Goal: Check status: Check status

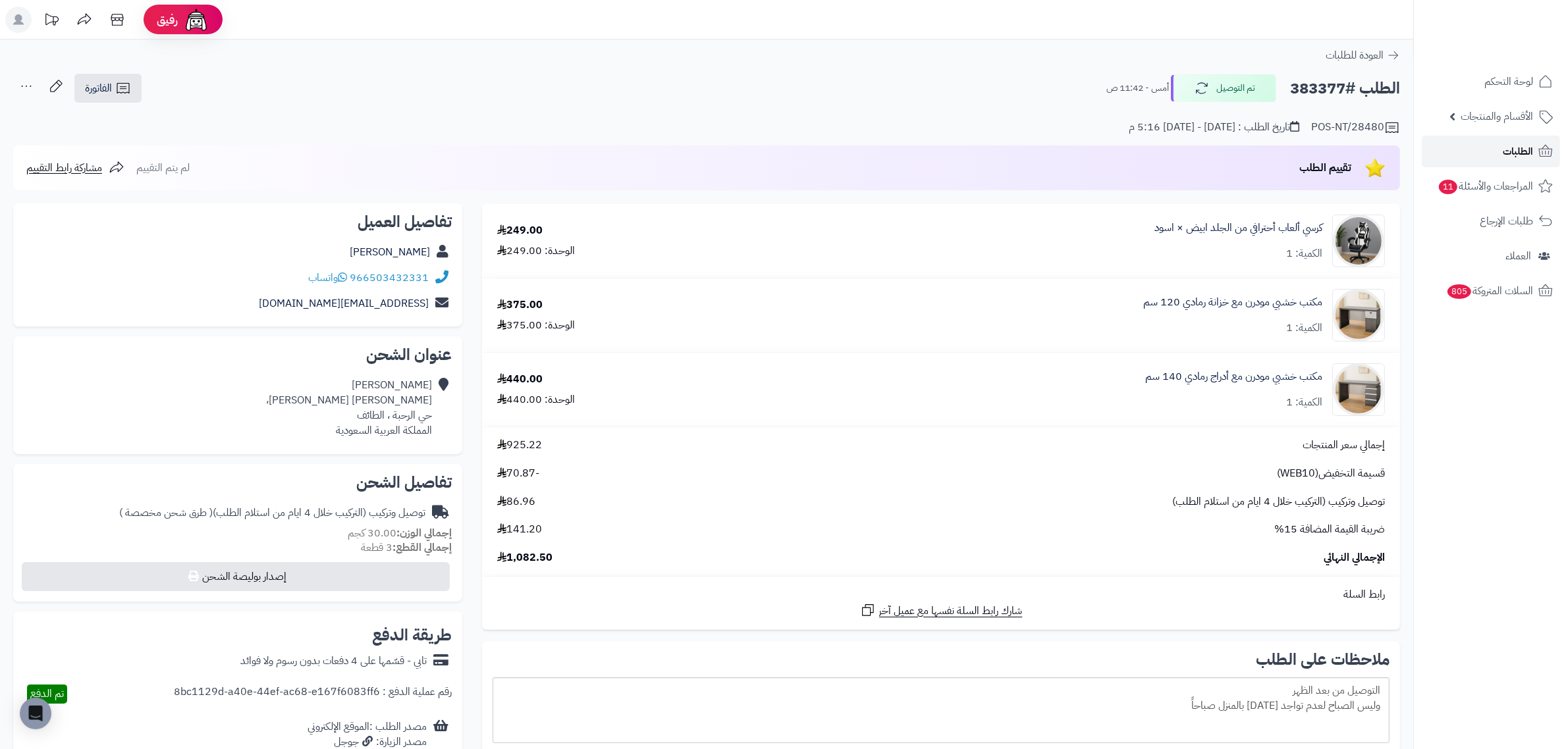
click at [1528, 144] on span "الطلبات" at bounding box center [1518, 151] width 30 height 19
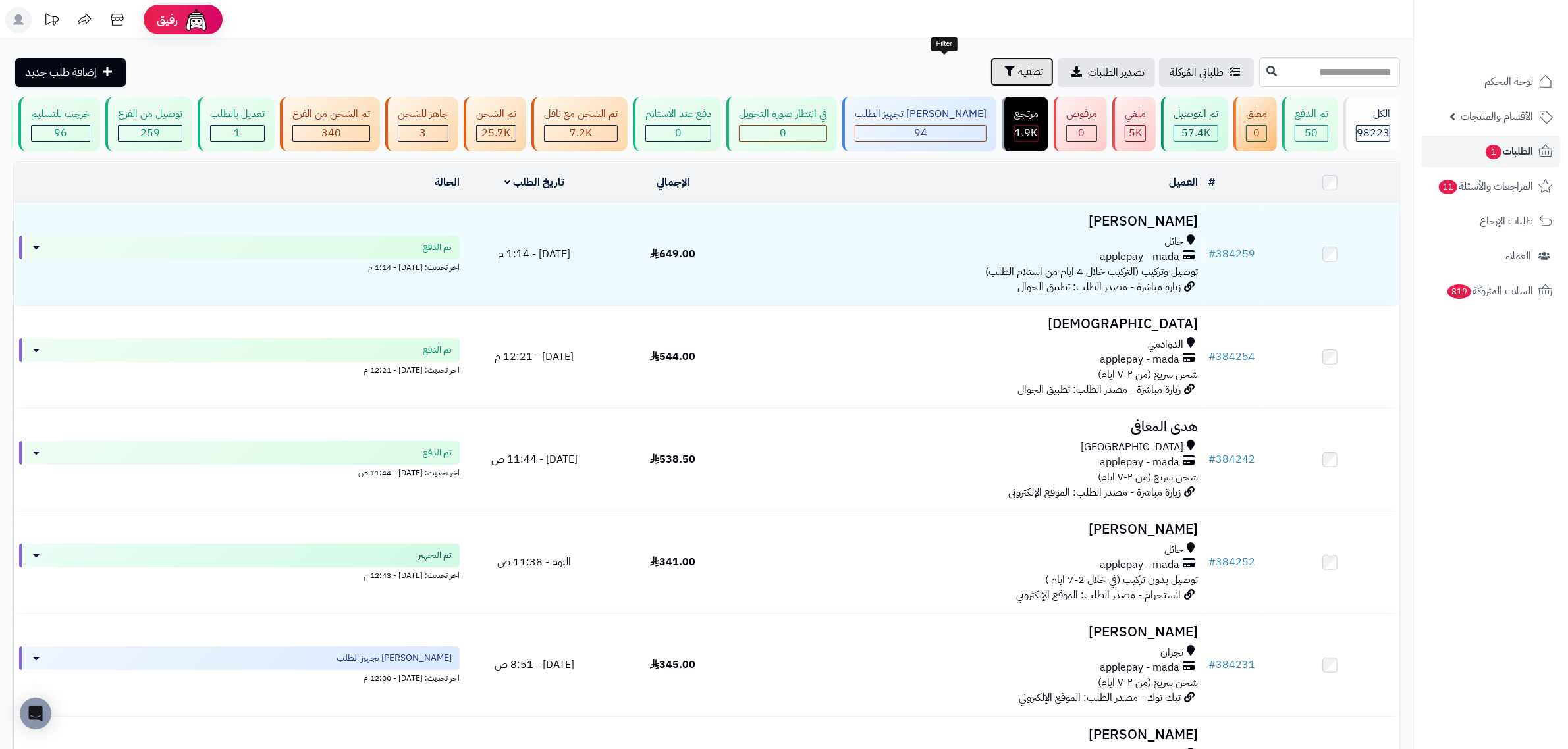
click at [1018, 64] on span "تصفية" at bounding box center [1031, 71] width 25 height 16
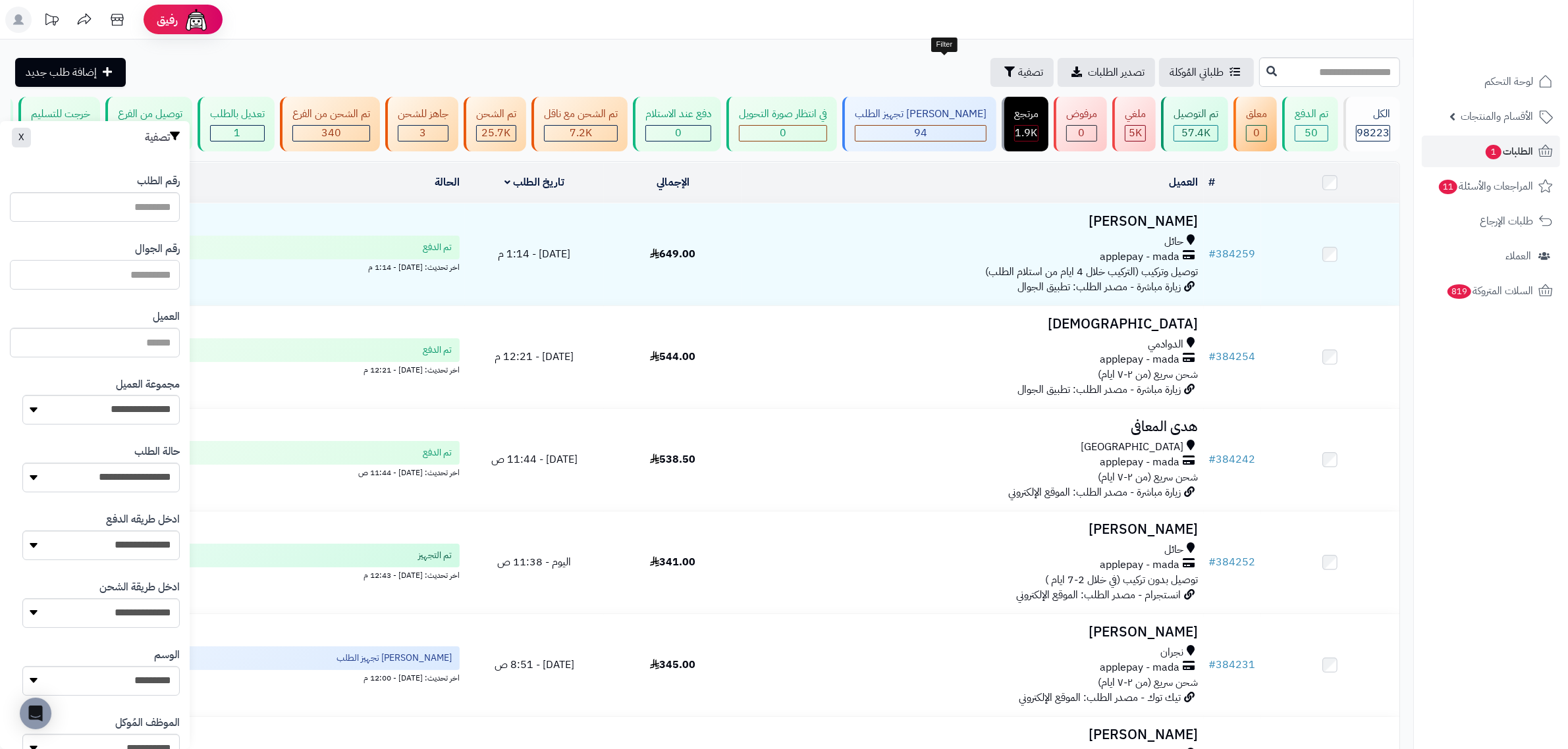
click at [113, 272] on input "text" at bounding box center [95, 275] width 170 height 30
type input "*********"
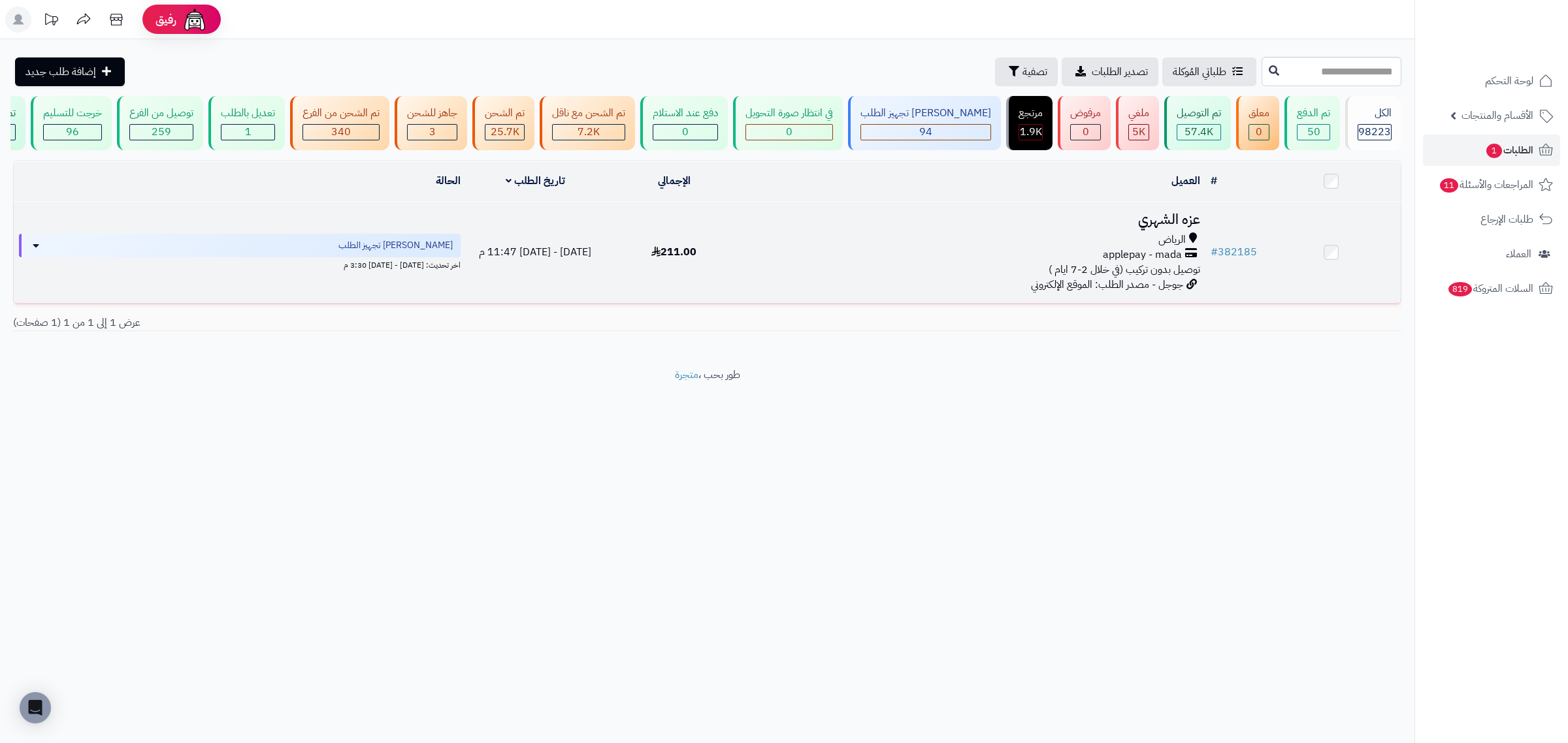
click at [1154, 228] on h3 "عزه الشهري" at bounding box center [974, 220] width 452 height 15
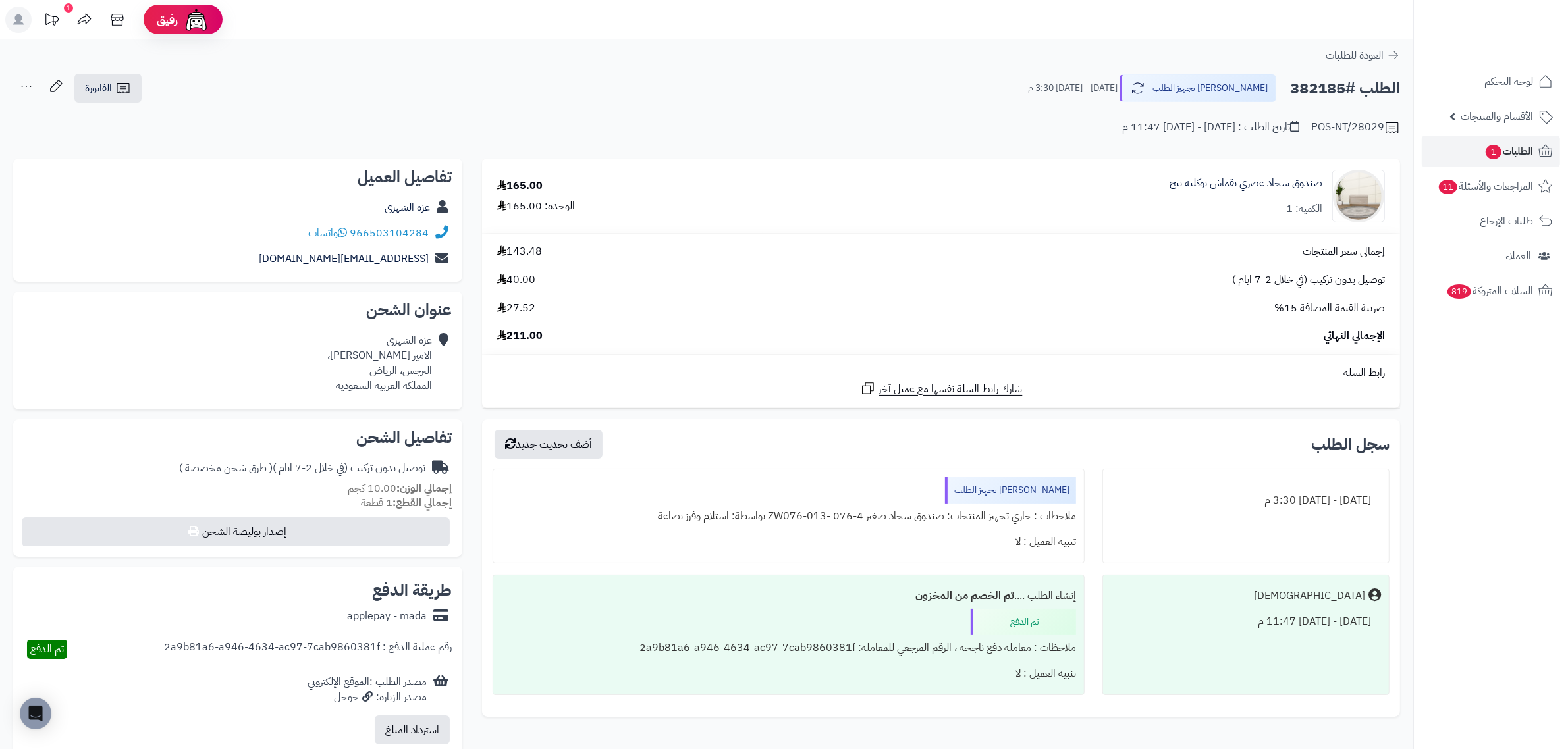
click at [1303, 82] on h2 "الطلب #382185" at bounding box center [1345, 88] width 110 height 27
copy h2 "382185"
click at [1528, 150] on span "الطلبات 1" at bounding box center [1509, 151] width 49 height 19
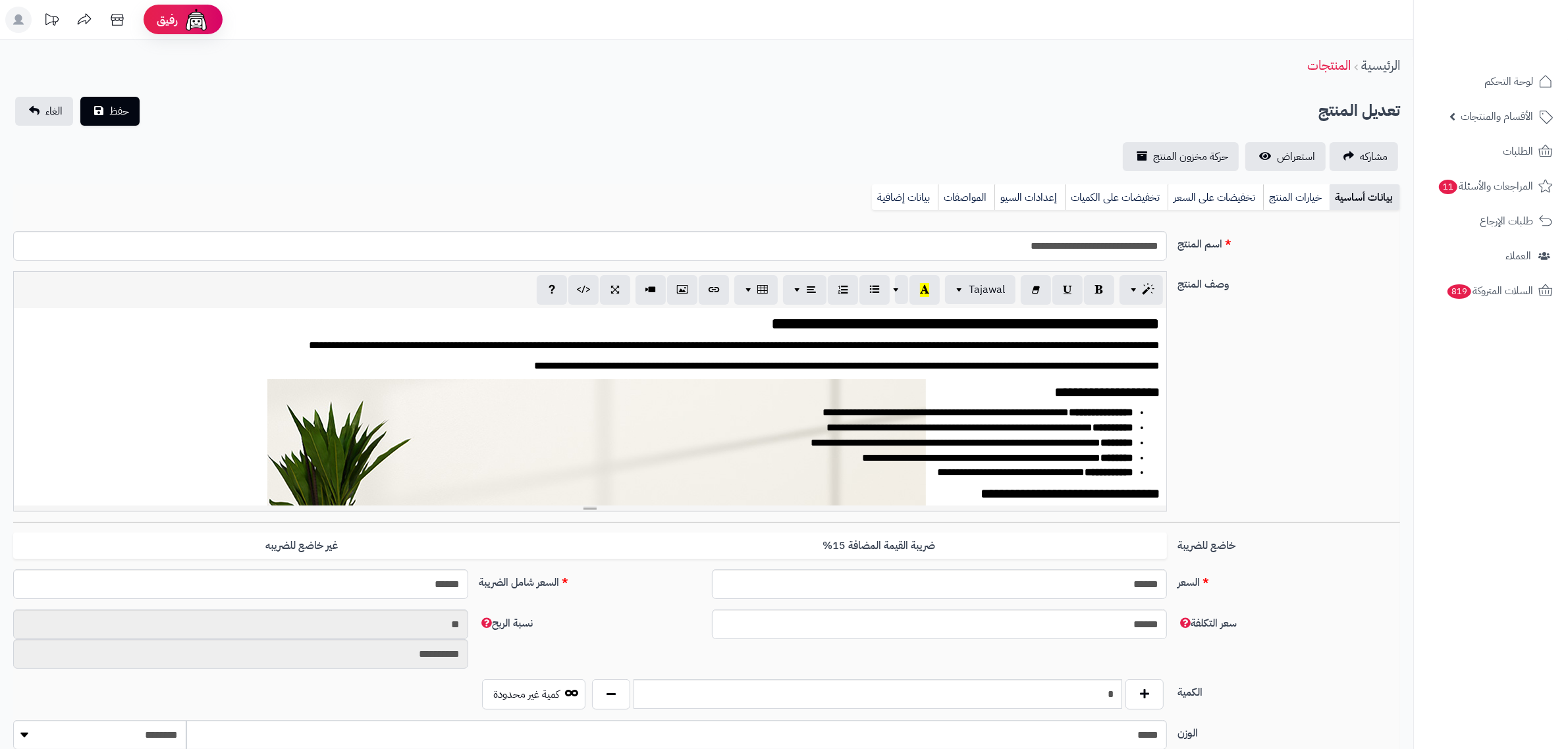
scroll to position [2965, 0]
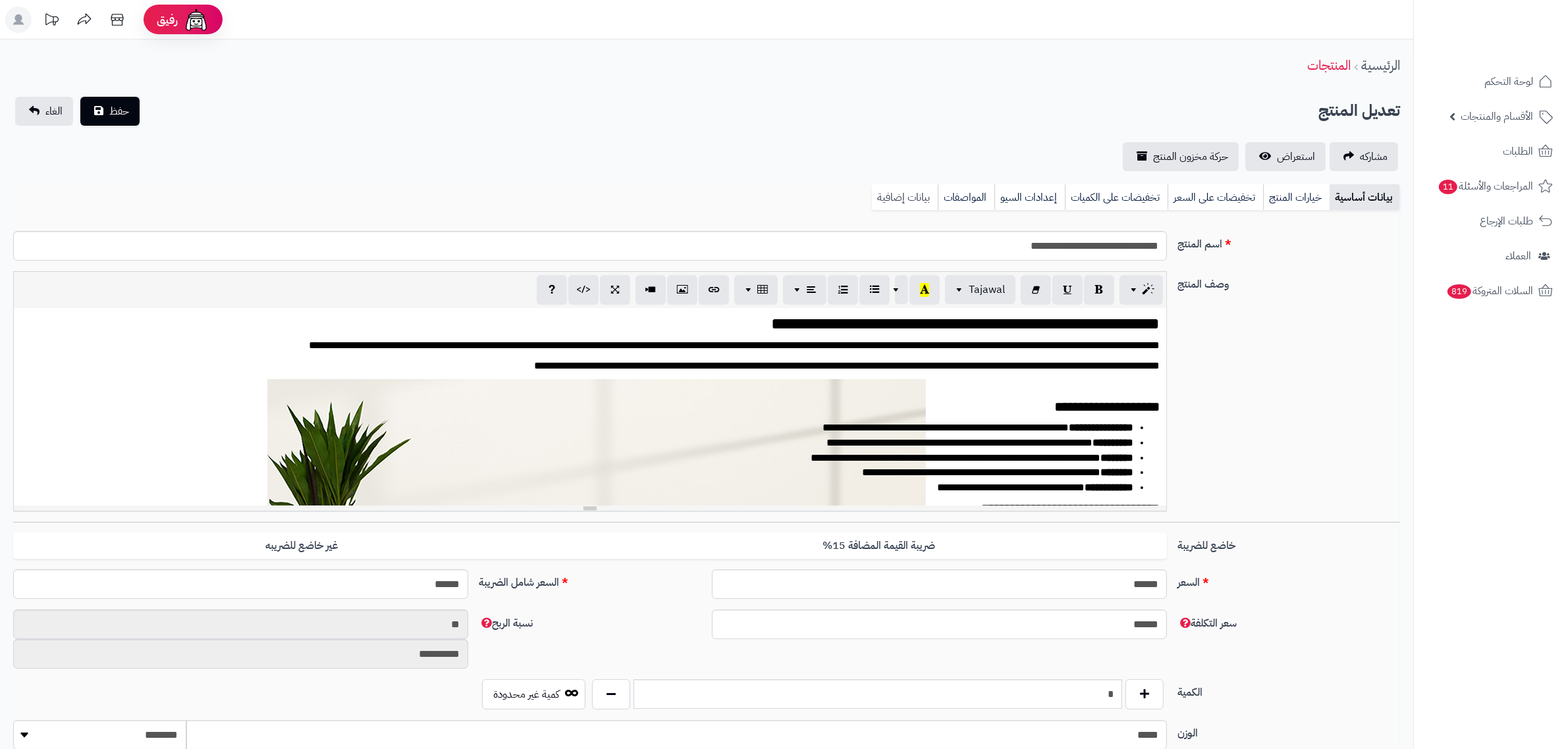
click at [899, 201] on link "بيانات إضافية" at bounding box center [905, 198] width 66 height 27
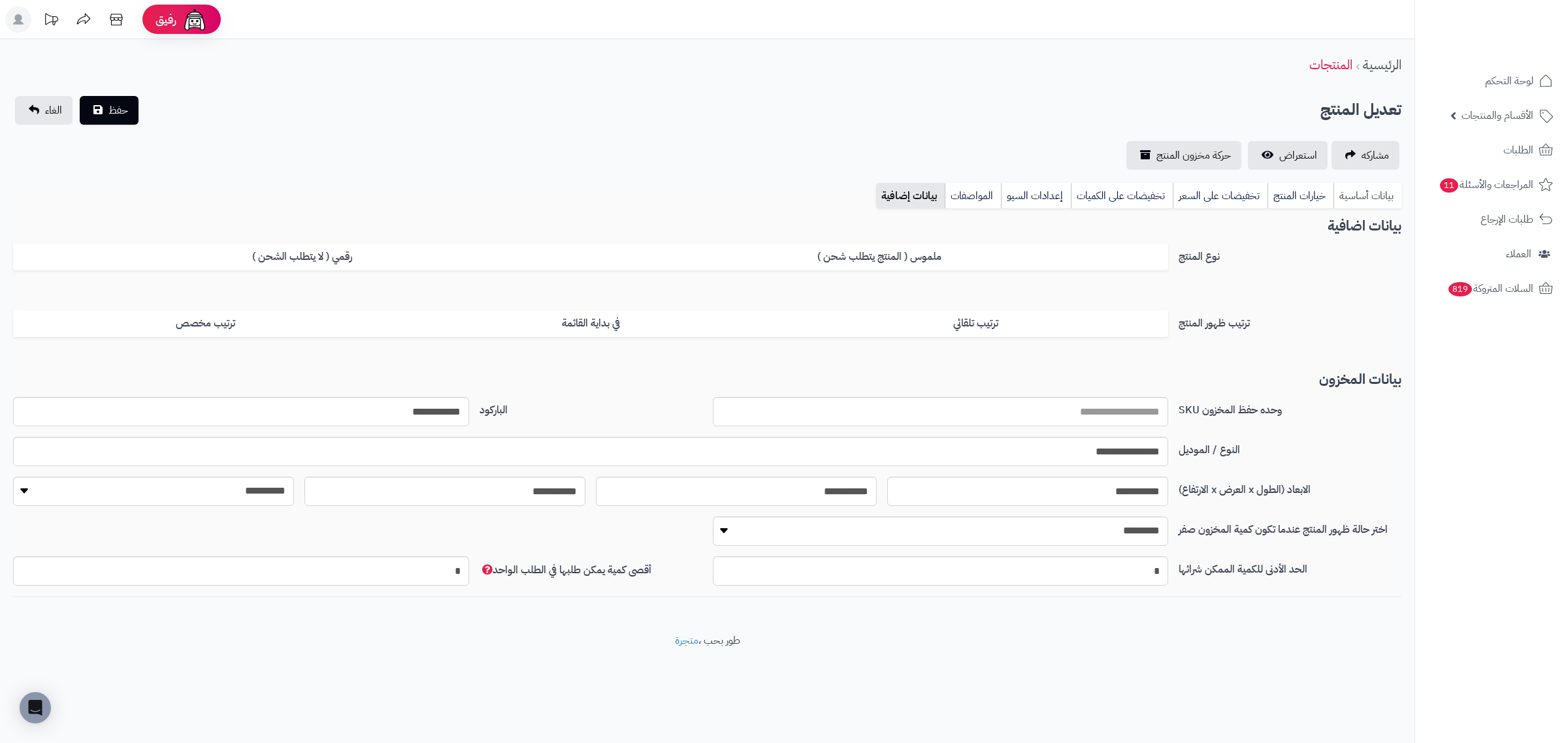
click at [1340, 195] on link "بيانات أساسية" at bounding box center [1368, 196] width 68 height 26
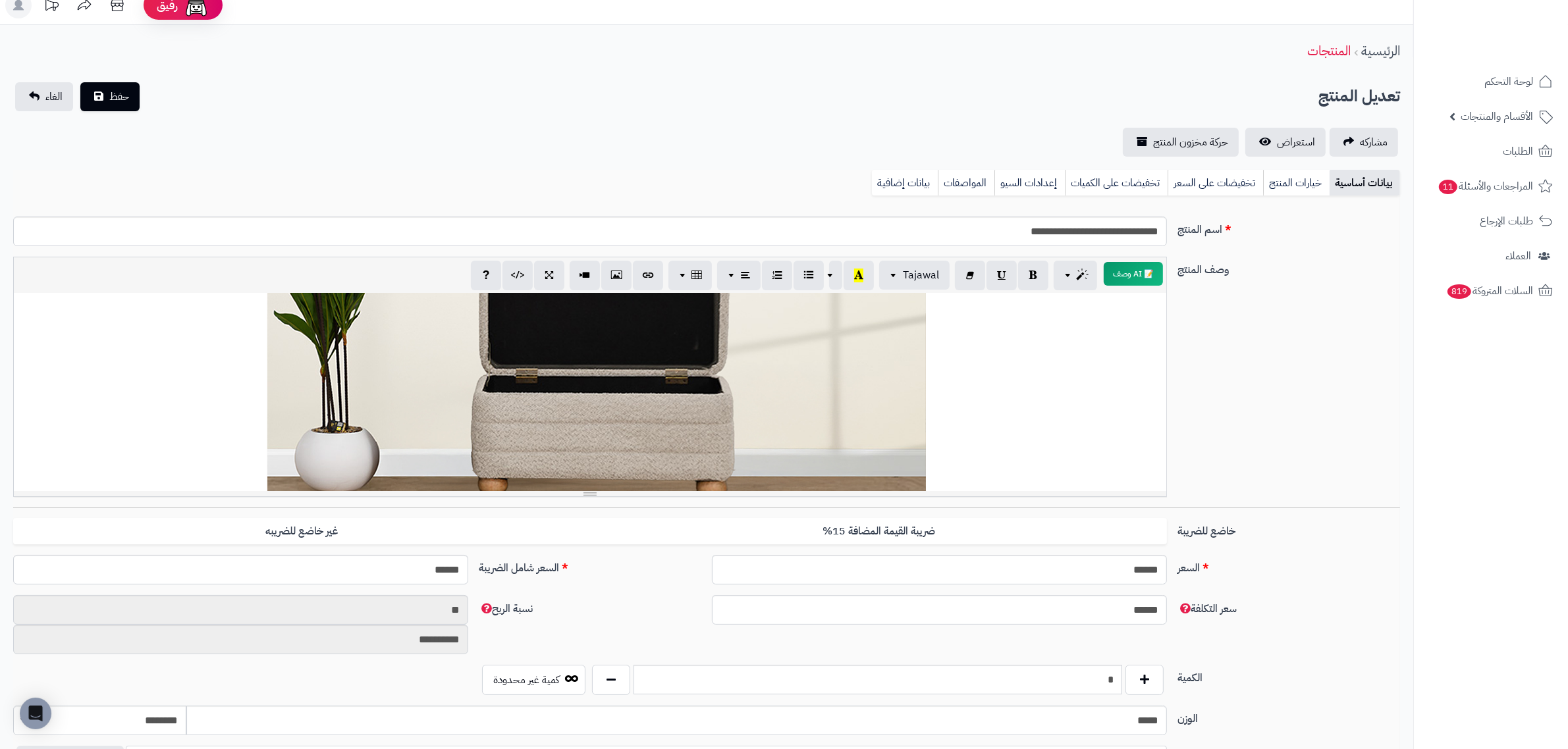
scroll to position [0, 0]
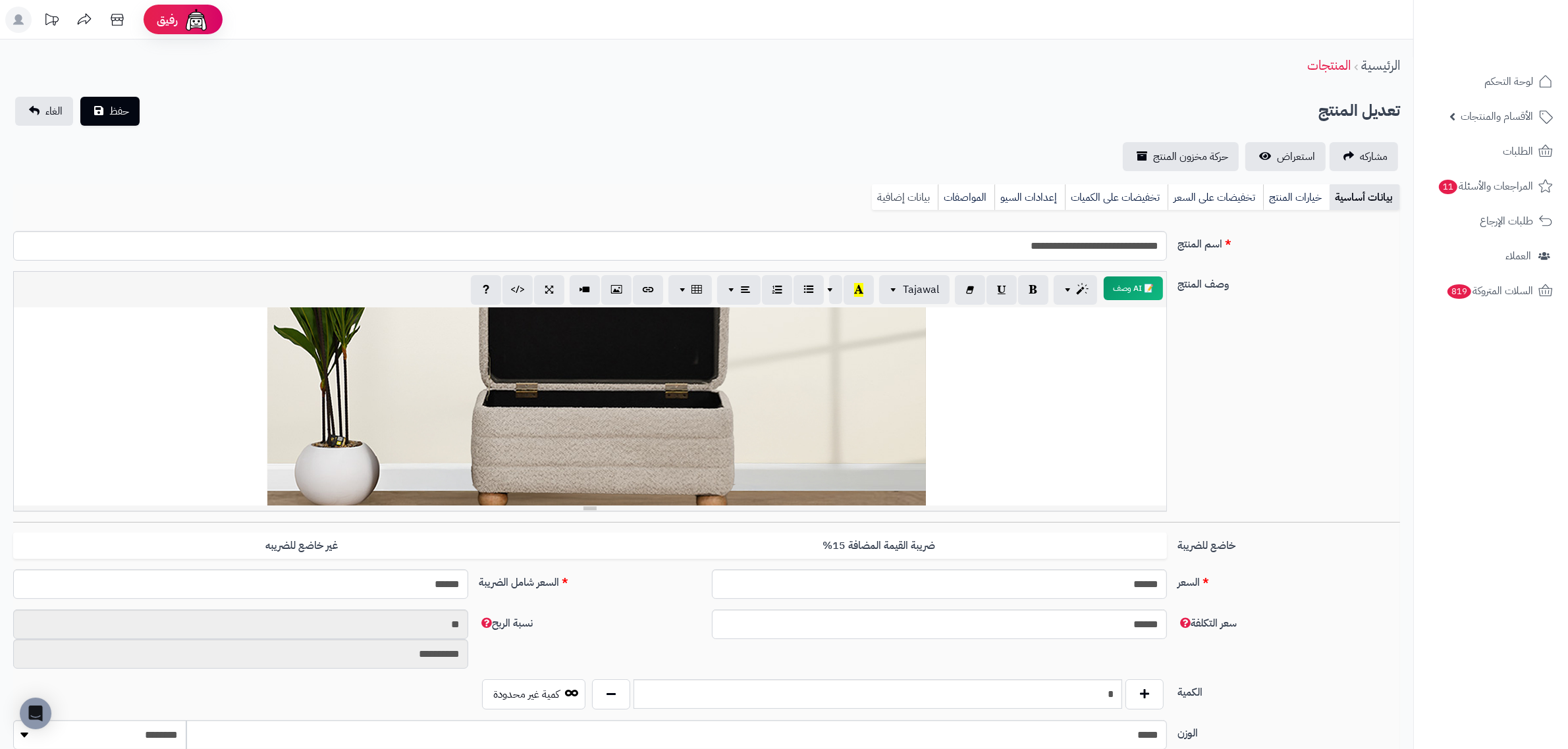
click at [914, 202] on link "بيانات إضافية" at bounding box center [905, 198] width 66 height 27
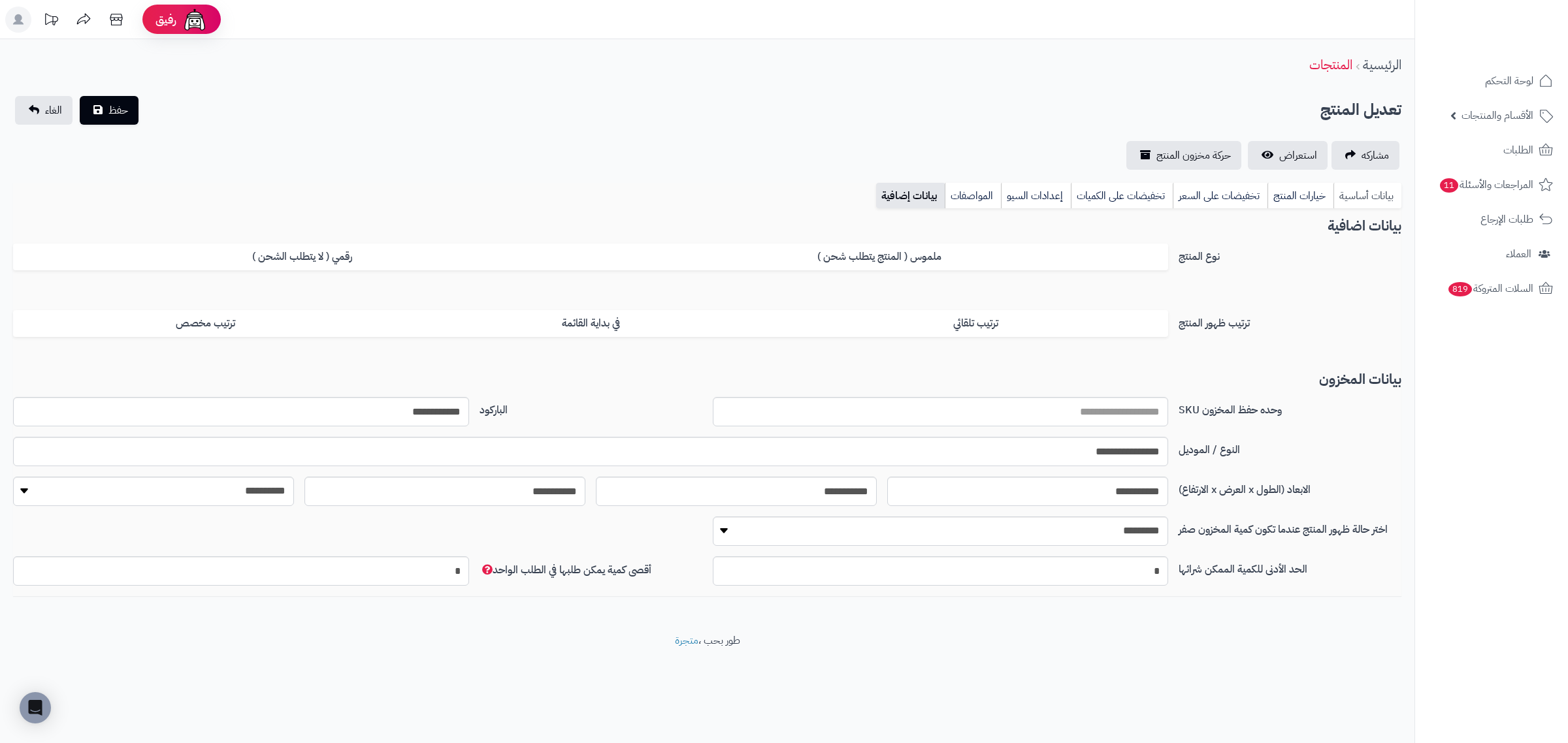
click at [1338, 200] on link "بيانات أساسية" at bounding box center [1368, 196] width 68 height 26
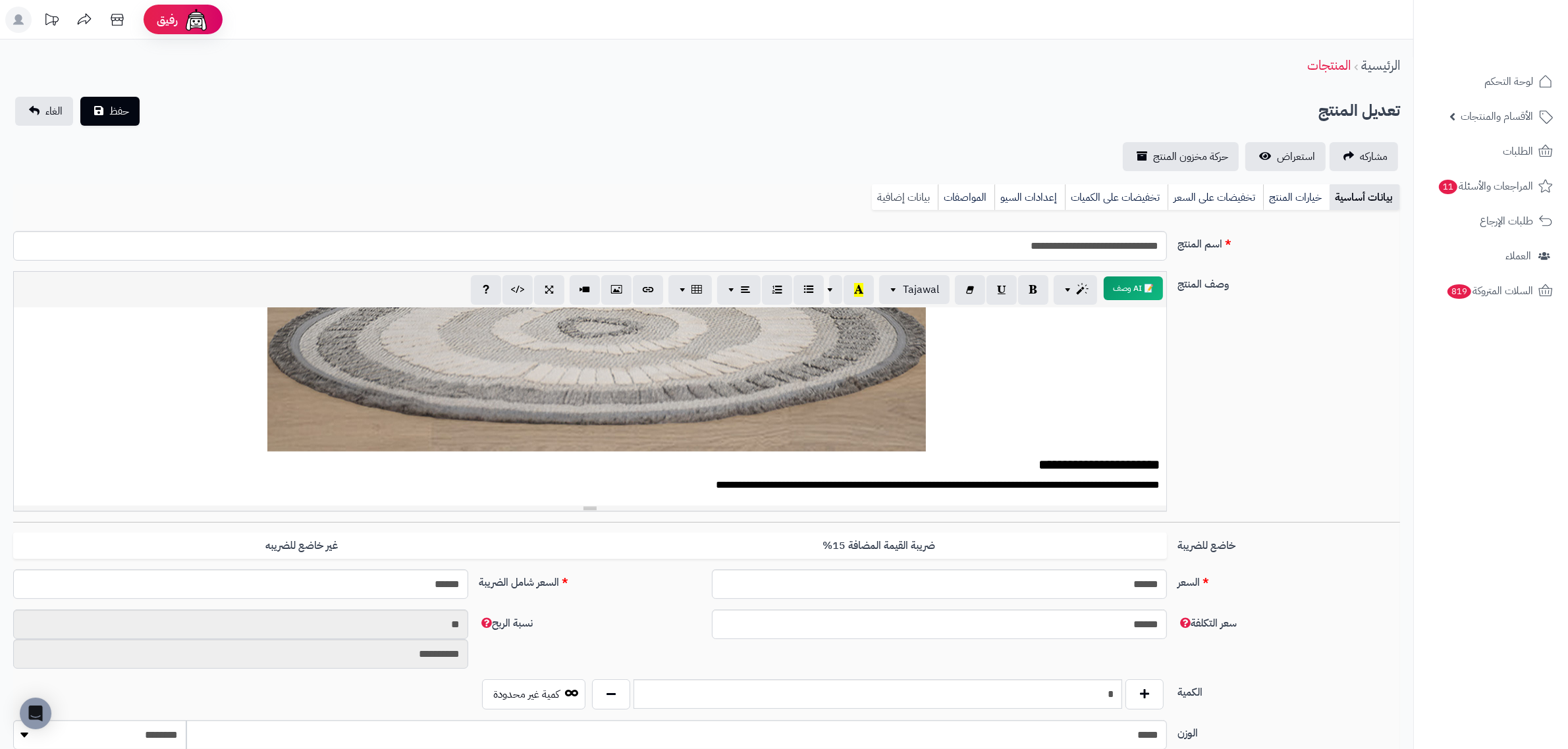
click at [882, 193] on link "بيانات إضافية" at bounding box center [905, 198] width 66 height 27
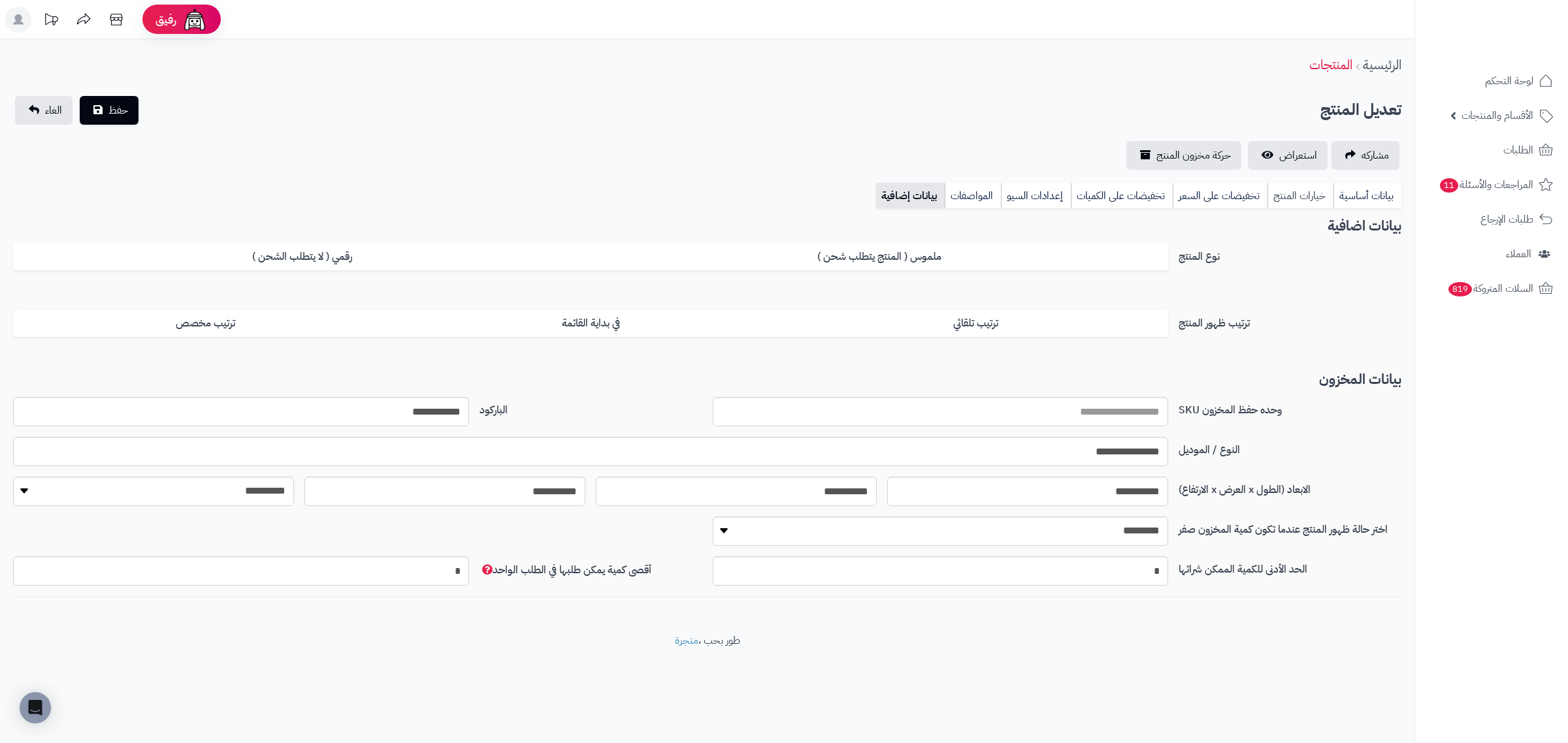
click at [1271, 195] on link "خيارات المنتج" at bounding box center [1301, 196] width 66 height 26
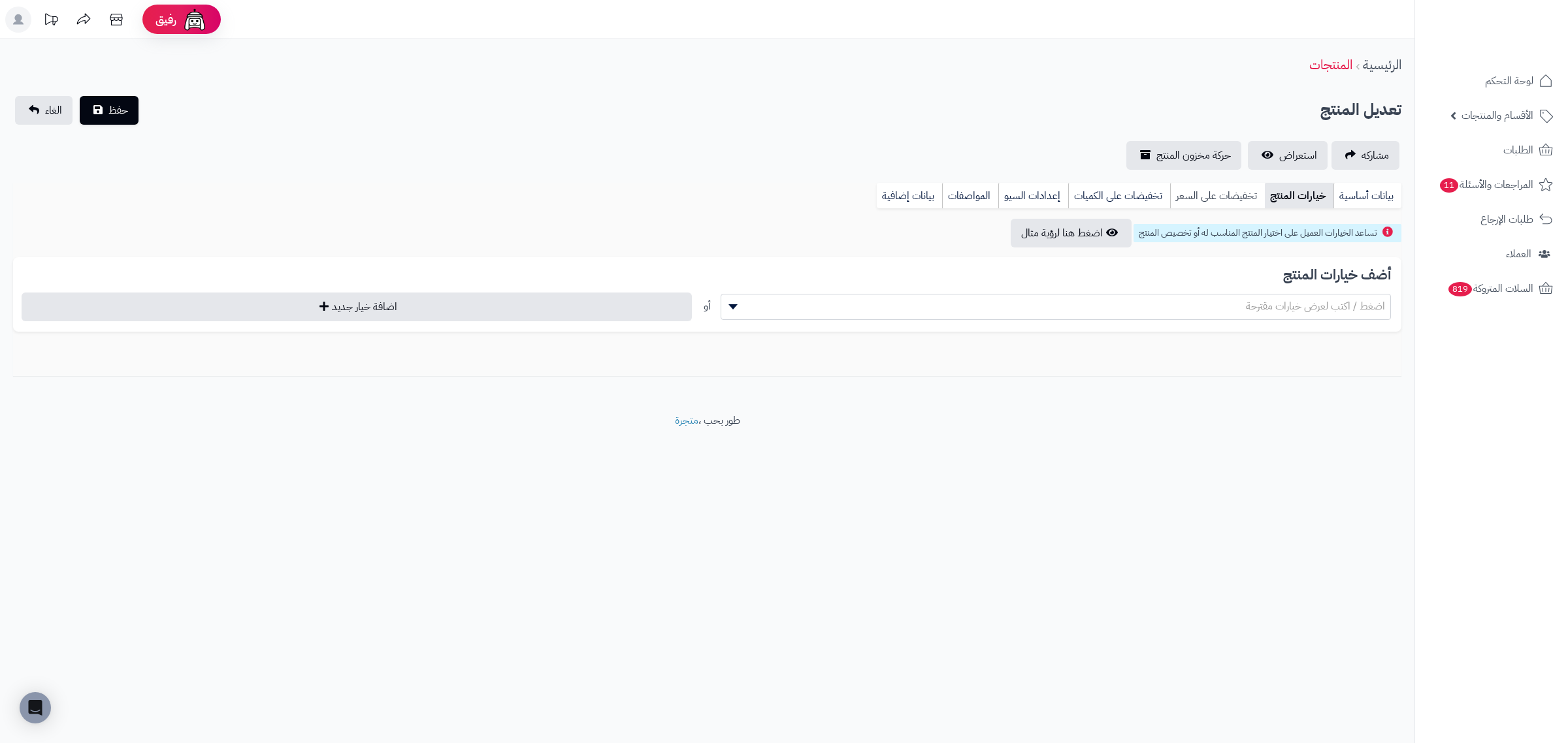
click at [1240, 196] on link "تخفيضات على السعر" at bounding box center [1217, 196] width 95 height 26
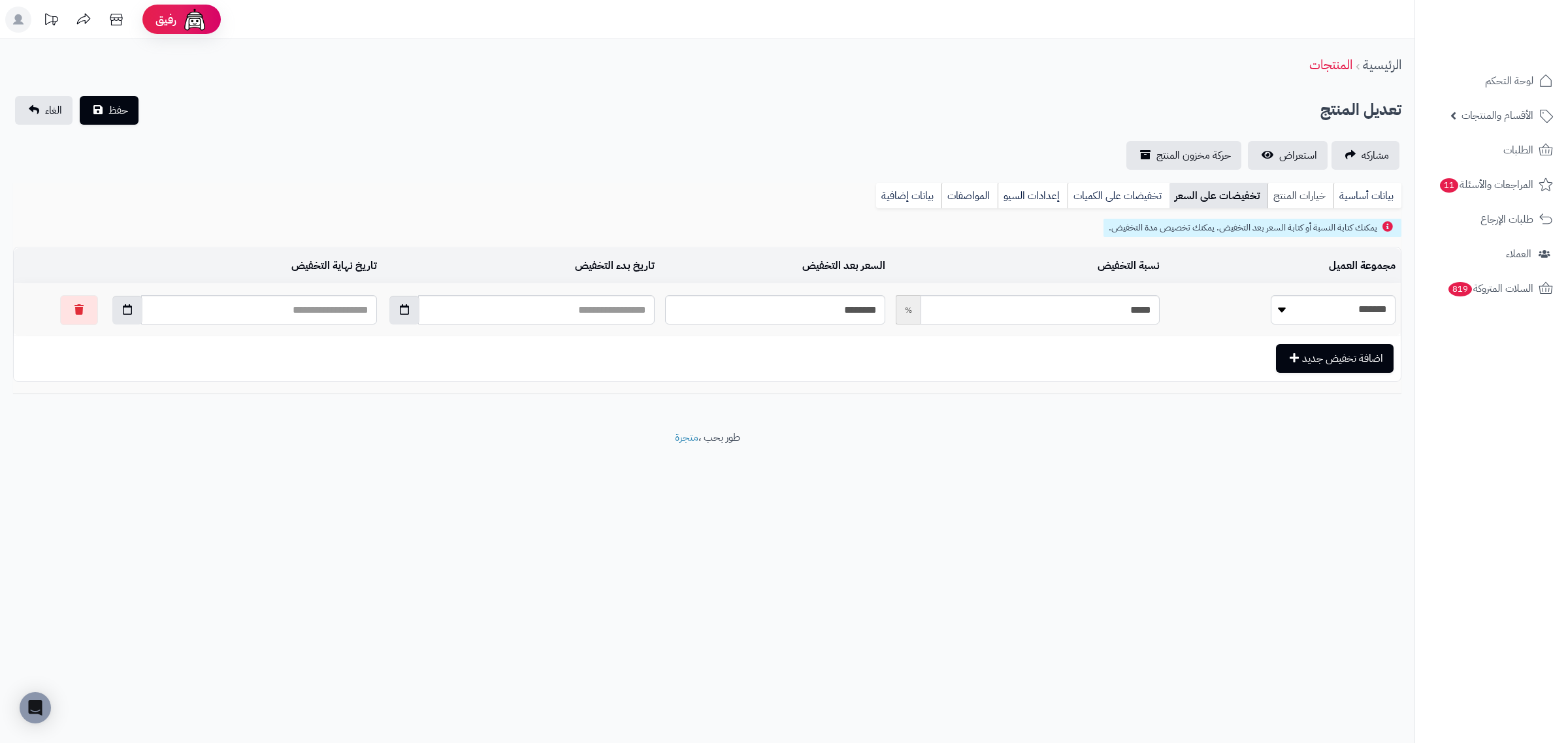
click at [1325, 193] on link "خيارات المنتج" at bounding box center [1301, 196] width 66 height 26
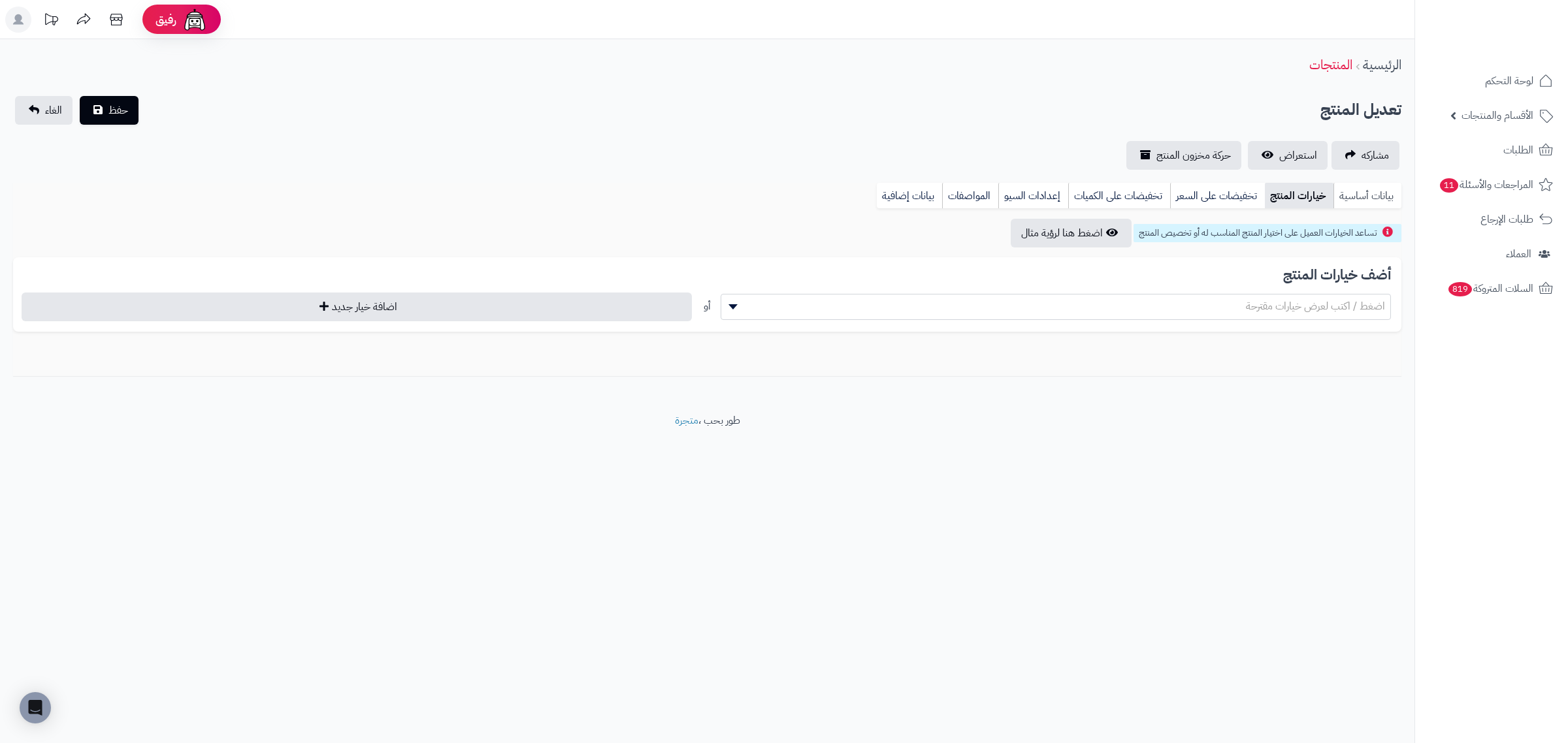
click at [1340, 193] on link "بيانات أساسية" at bounding box center [1368, 196] width 68 height 26
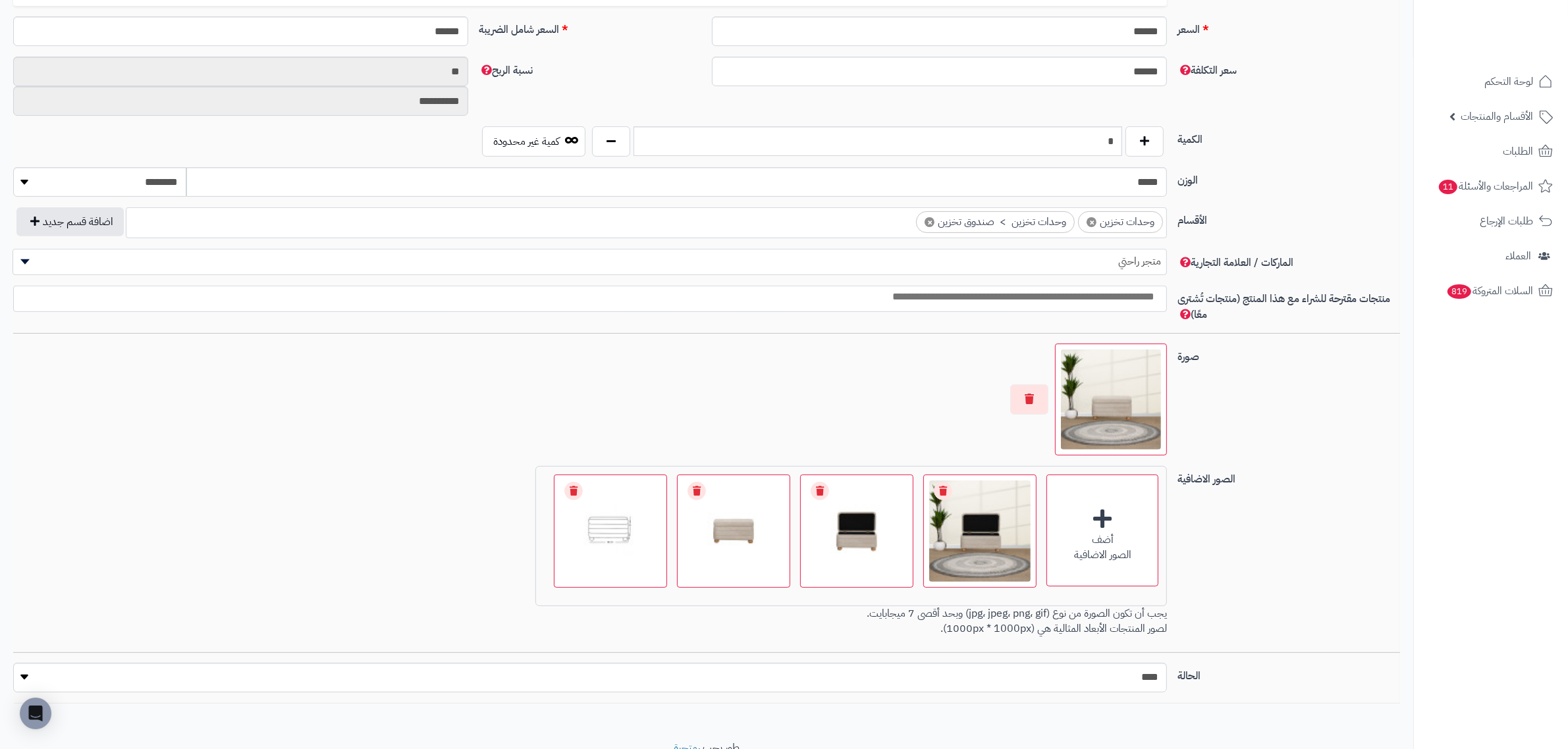
scroll to position [611, 0]
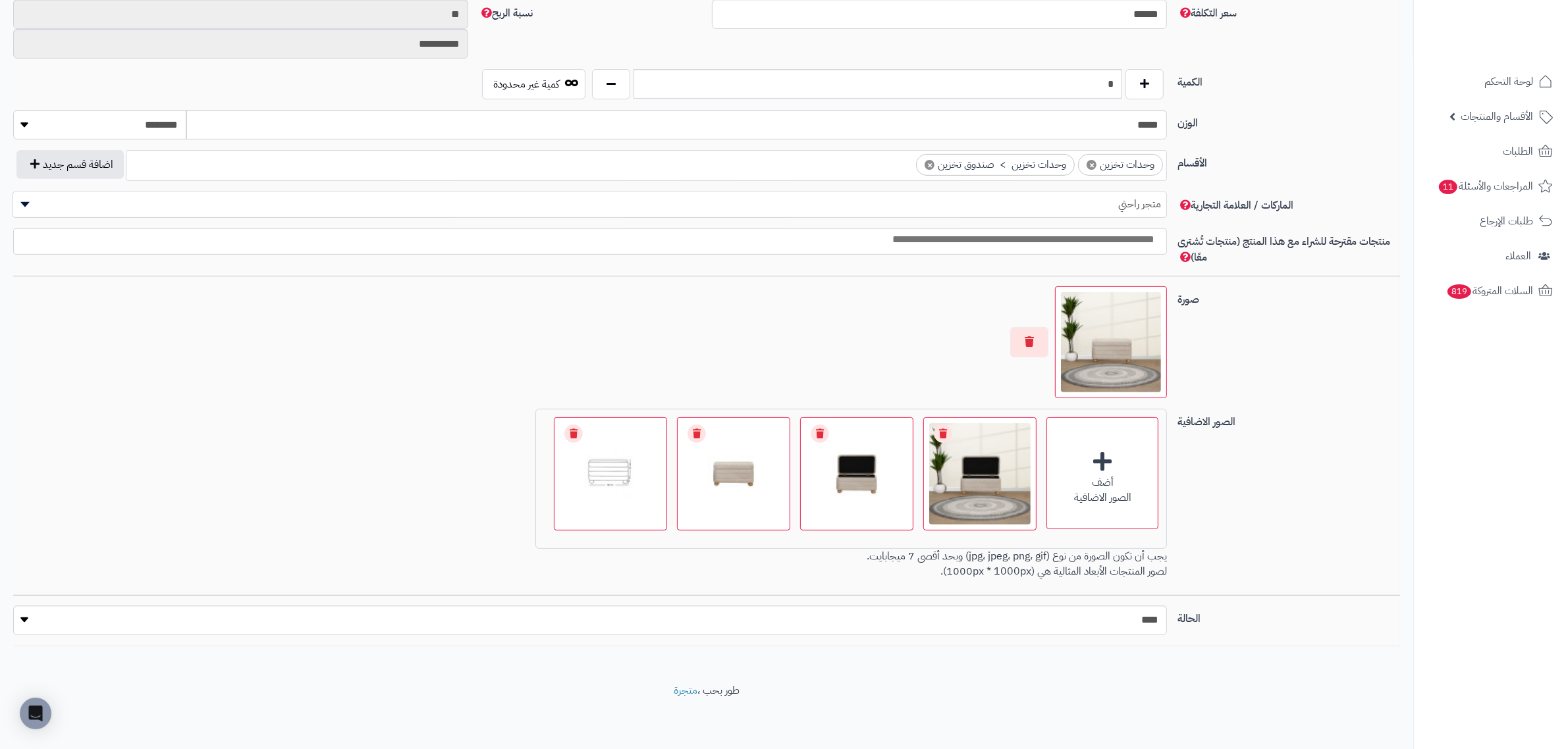
drag, startPoint x: 1136, startPoint y: 347, endPoint x: 1245, endPoint y: 349, distance: 109.0
click at [1245, 349] on div "صورة اختر الصورة الأساسية" at bounding box center [707, 347] width 1398 height 122
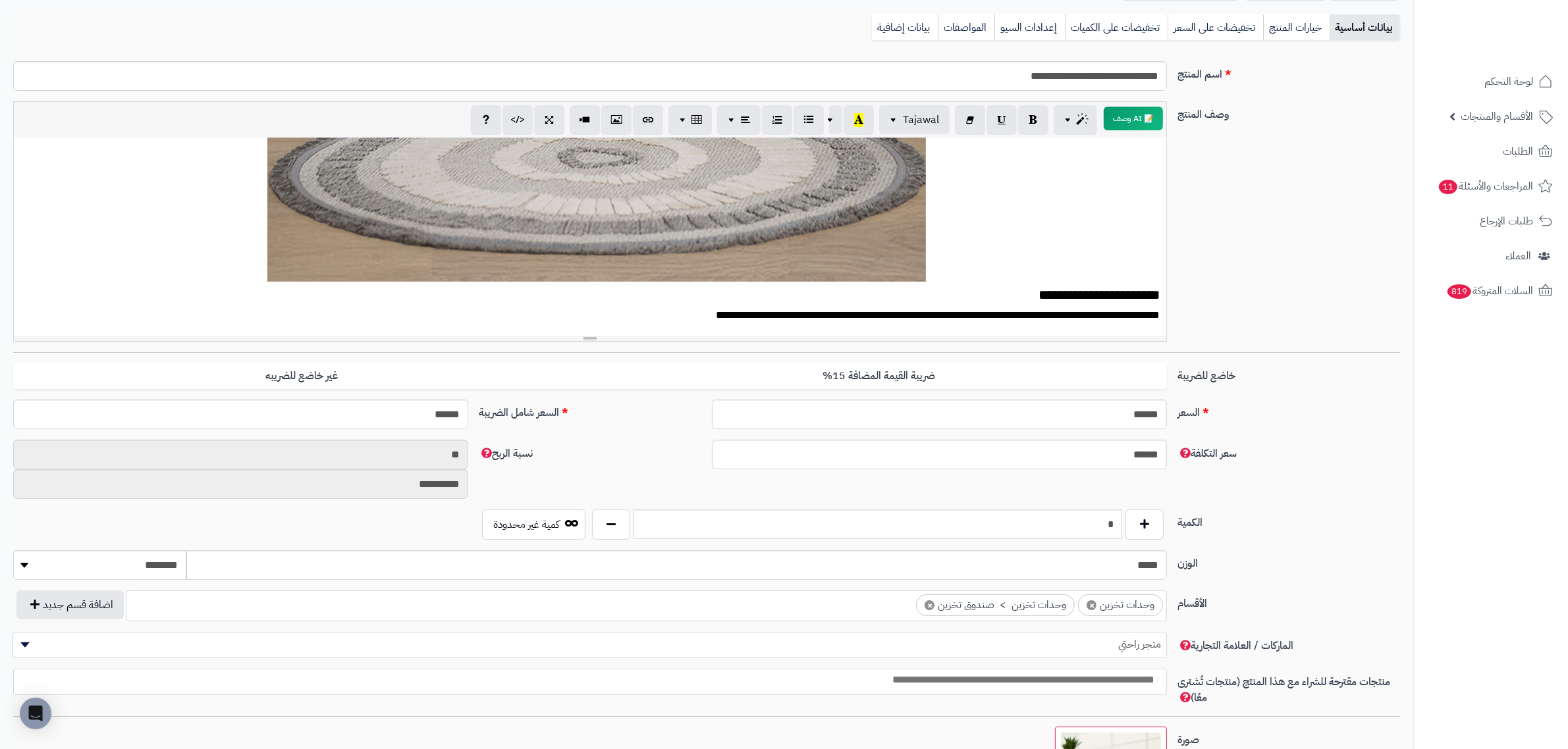
scroll to position [0, 0]
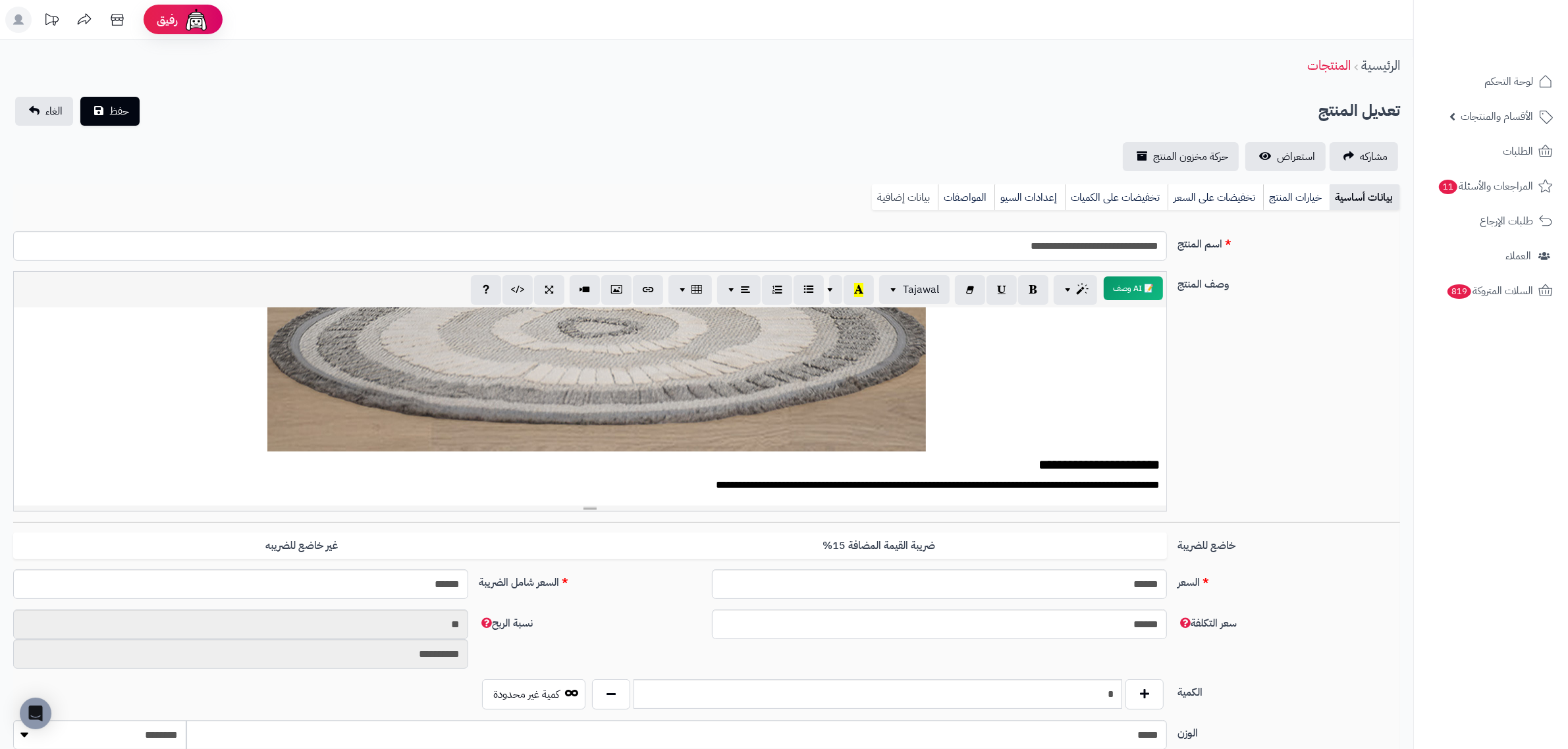
click at [923, 189] on link "بيانات إضافية" at bounding box center [905, 198] width 66 height 27
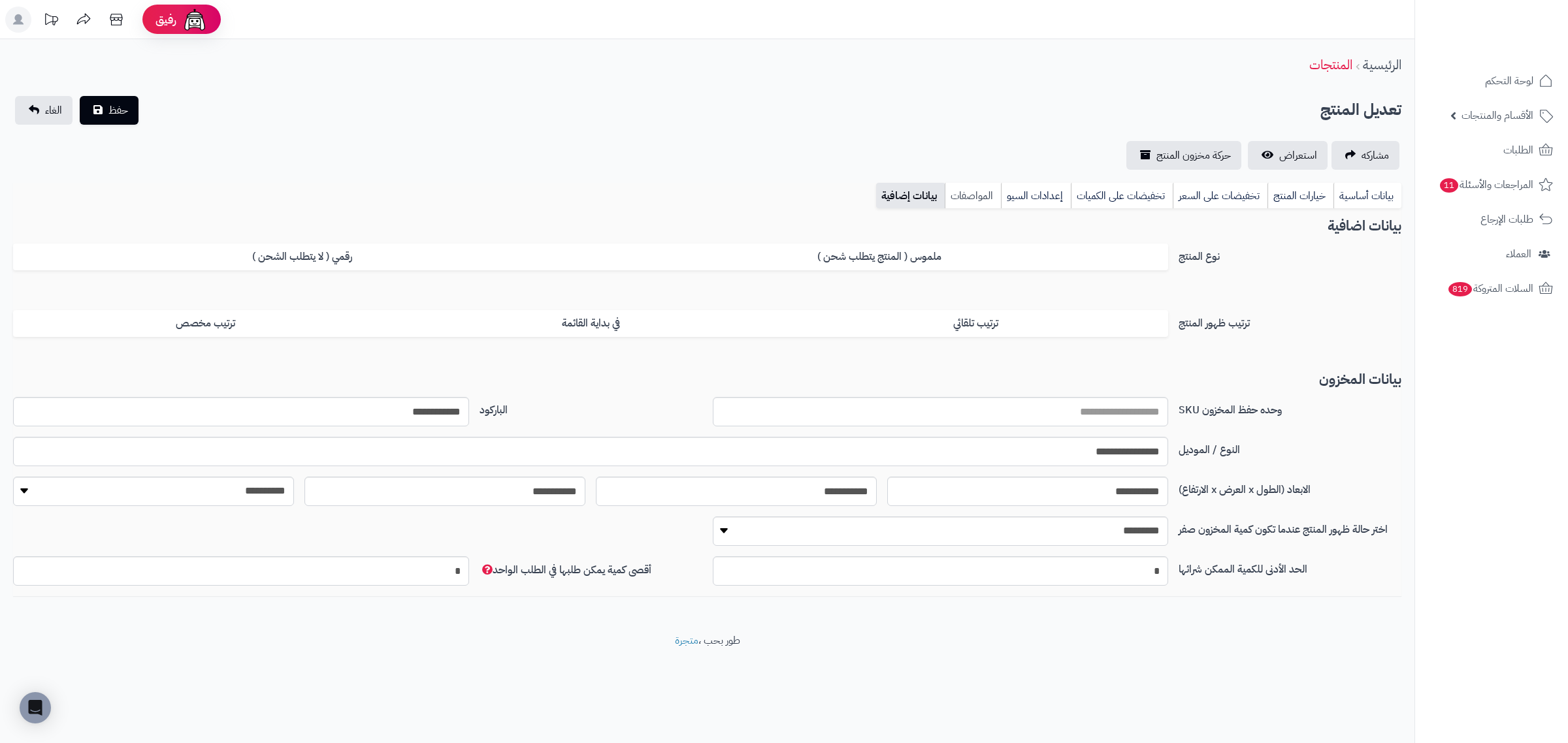
click at [975, 195] on link "المواصفات" at bounding box center [972, 196] width 57 height 26
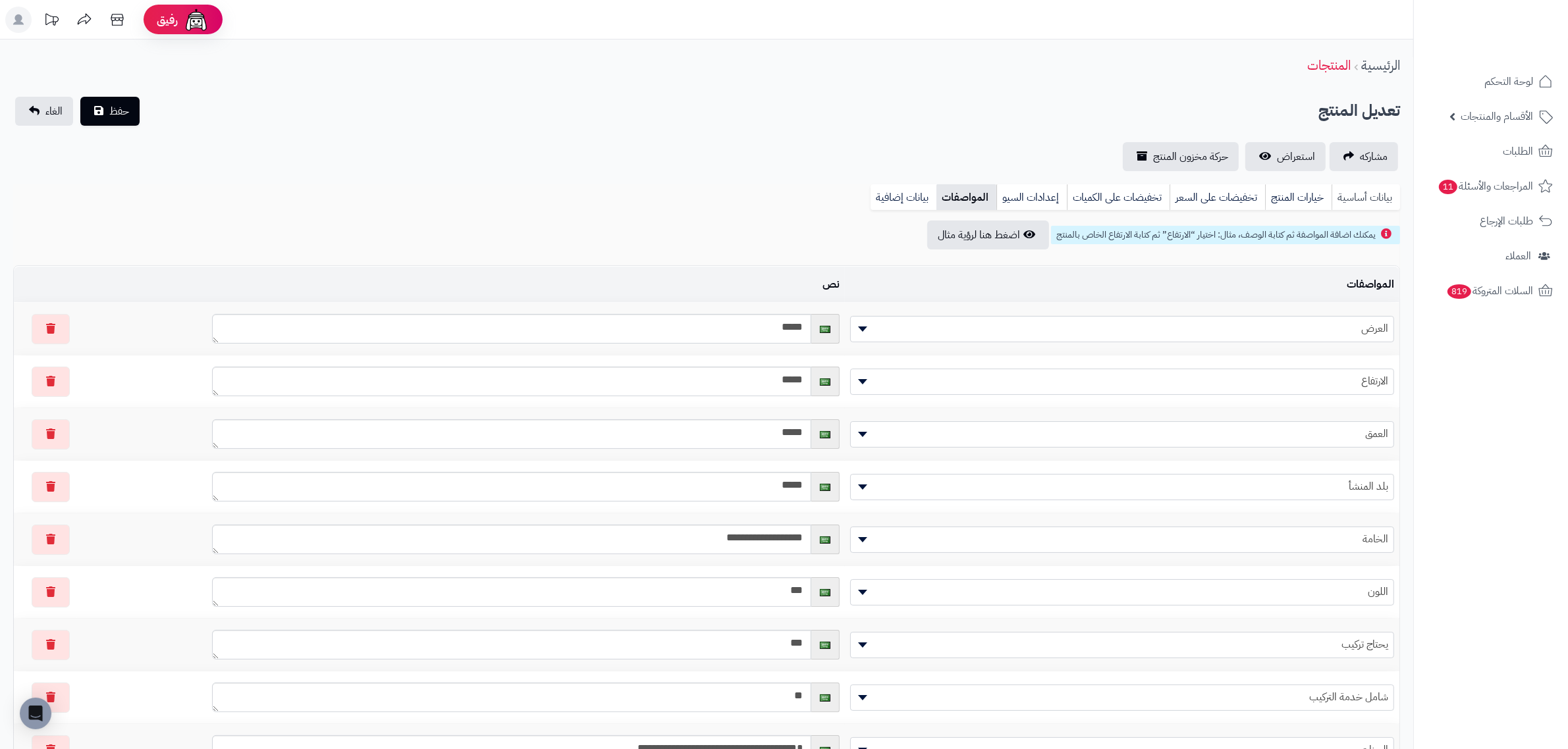
click at [1360, 191] on link "بيانات أساسية" at bounding box center [1366, 198] width 69 height 27
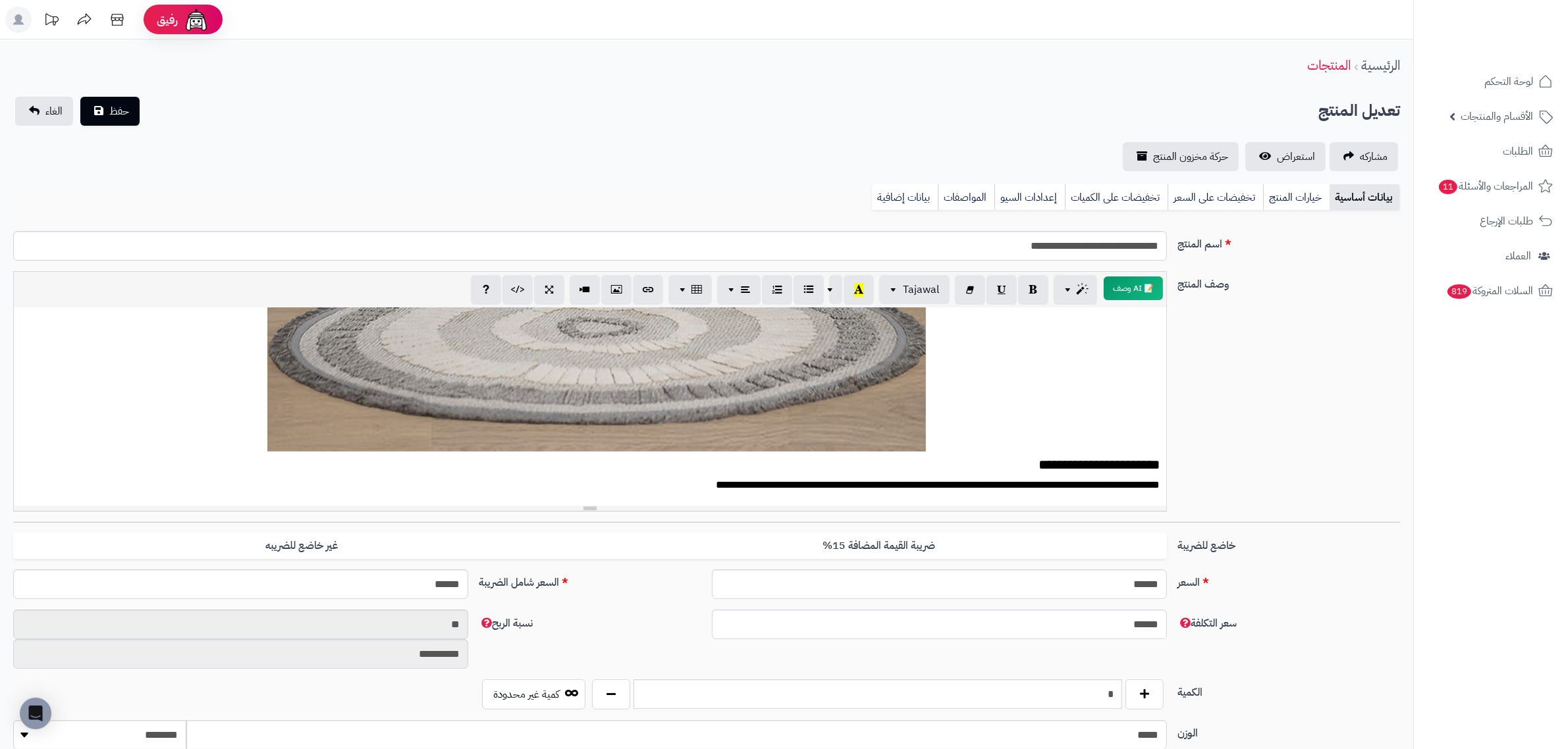
click at [1381, 202] on link "بيانات أساسية" at bounding box center [1364, 198] width 70 height 27
click at [1370, 195] on link "بيانات أساسية" at bounding box center [1364, 198] width 70 height 27
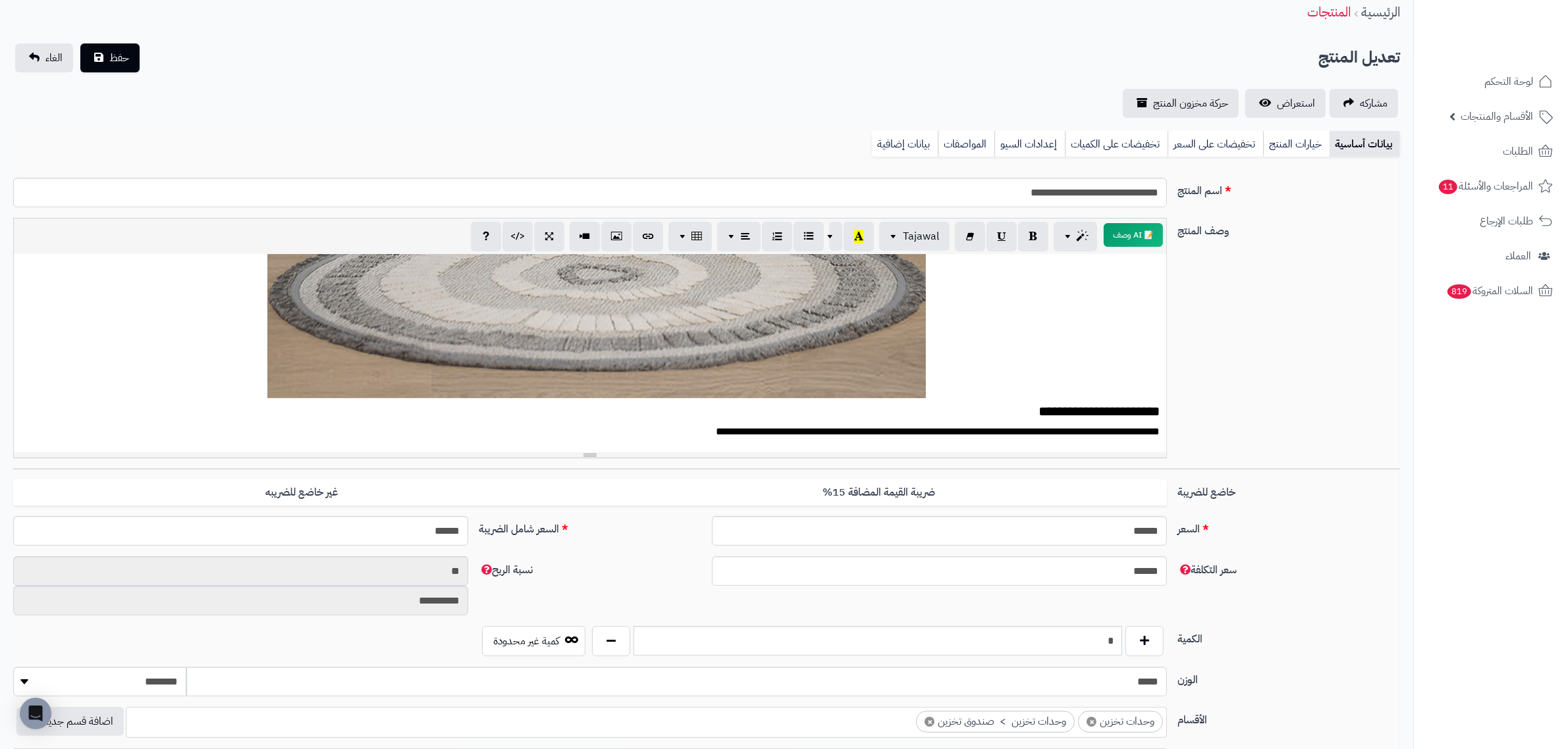
scroll to position [82, 0]
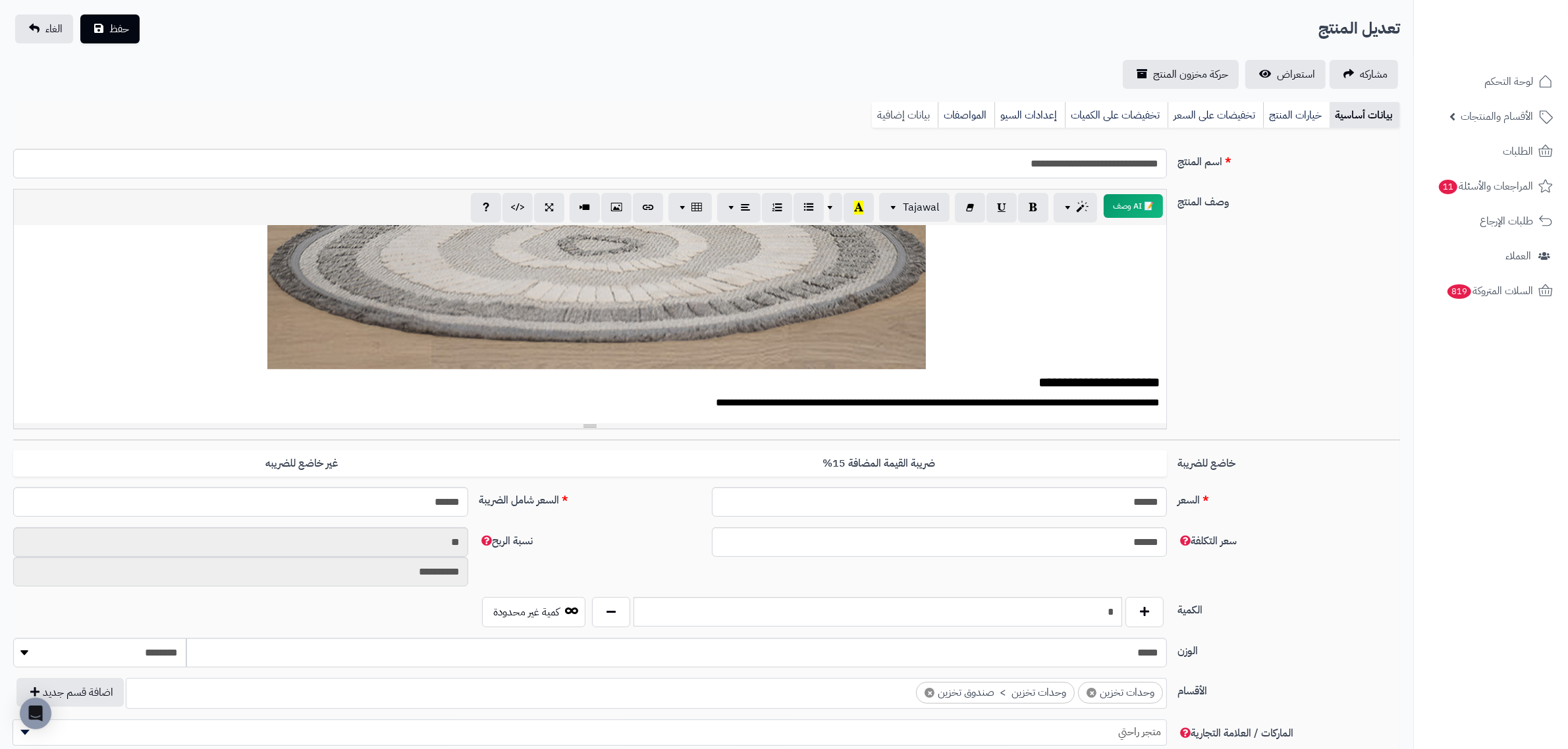
click at [906, 126] on link "بيانات إضافية" at bounding box center [905, 115] width 66 height 27
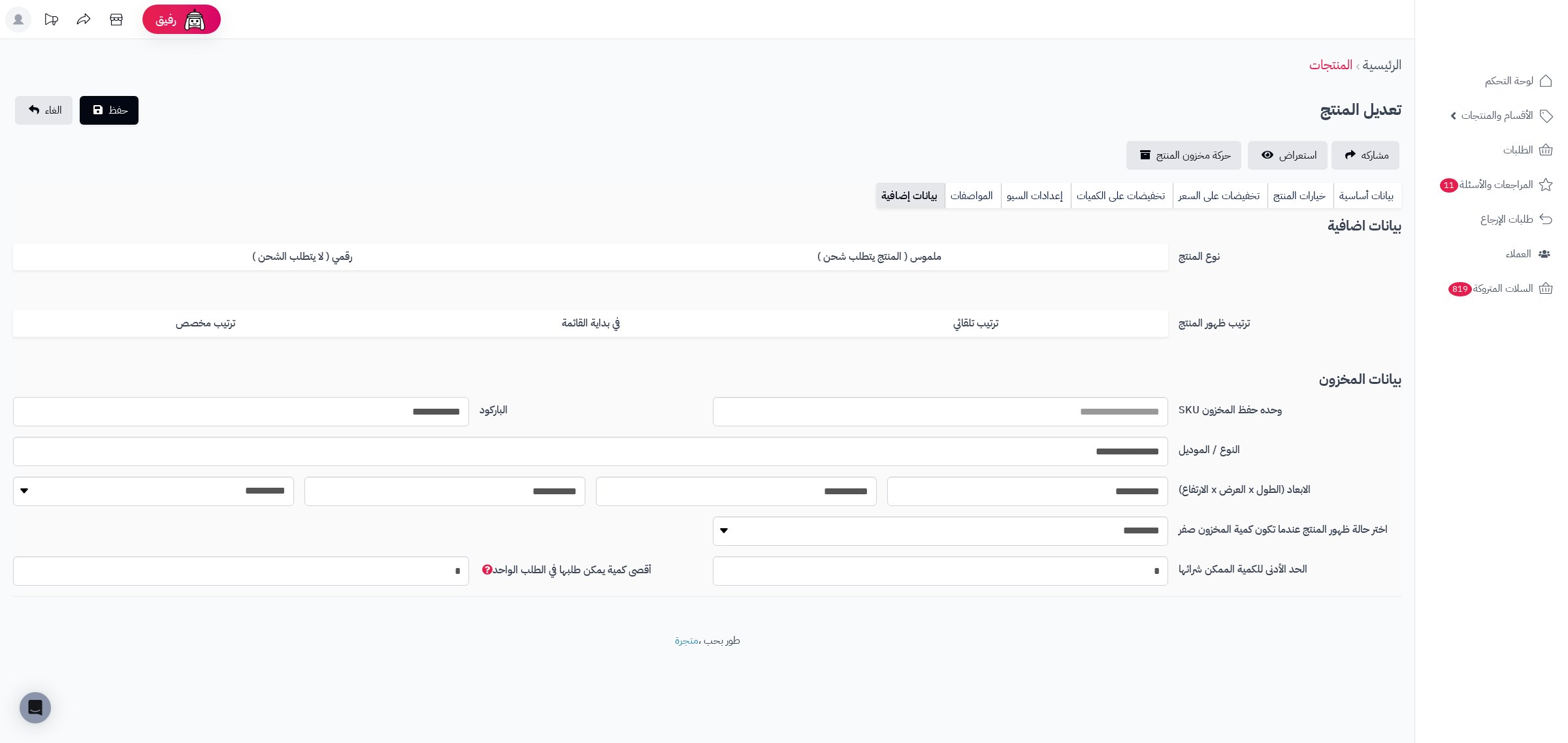
click at [445, 407] on input "**********" at bounding box center [241, 412] width 456 height 29
click at [1376, 191] on link "بيانات أساسية" at bounding box center [1368, 196] width 68 height 26
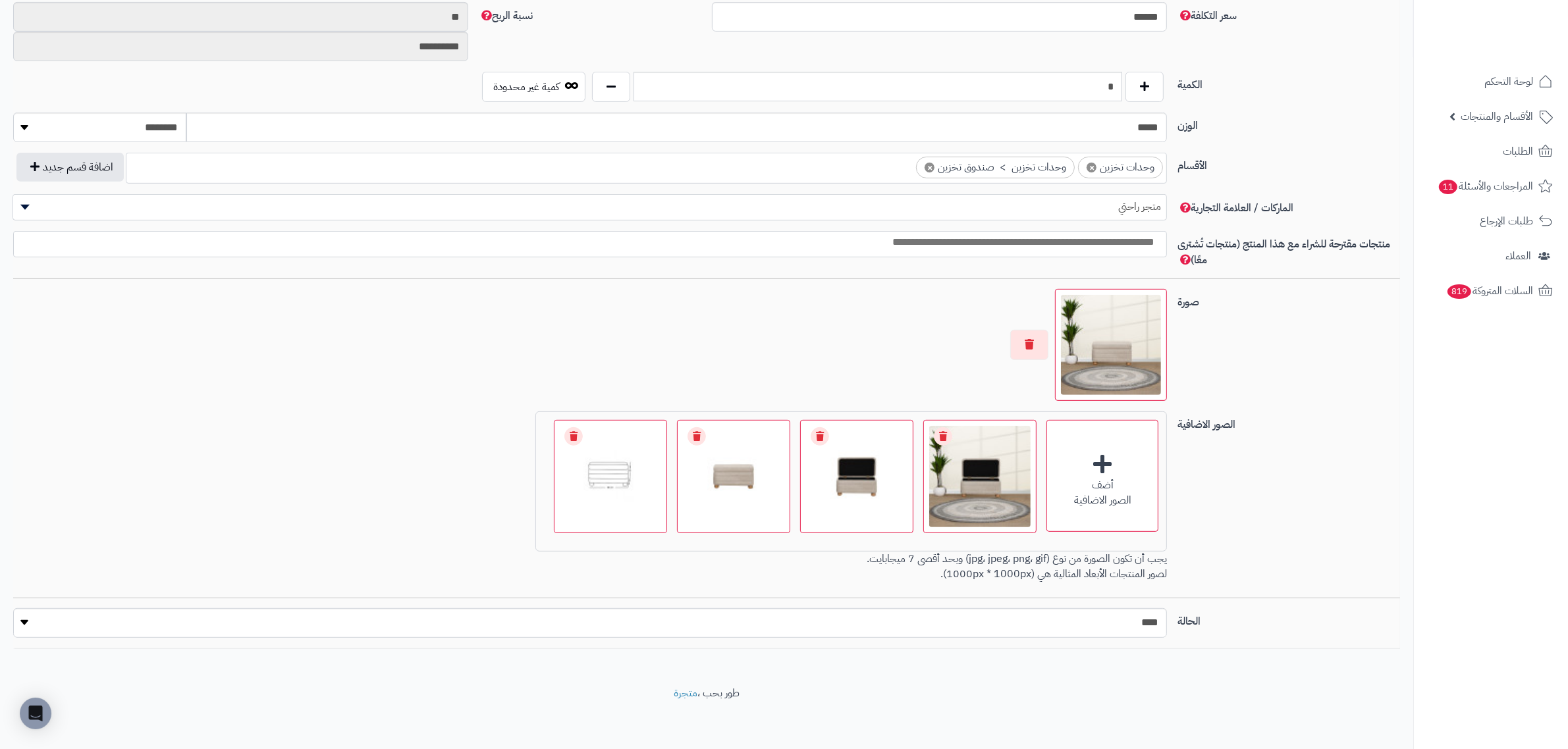
scroll to position [611, 0]
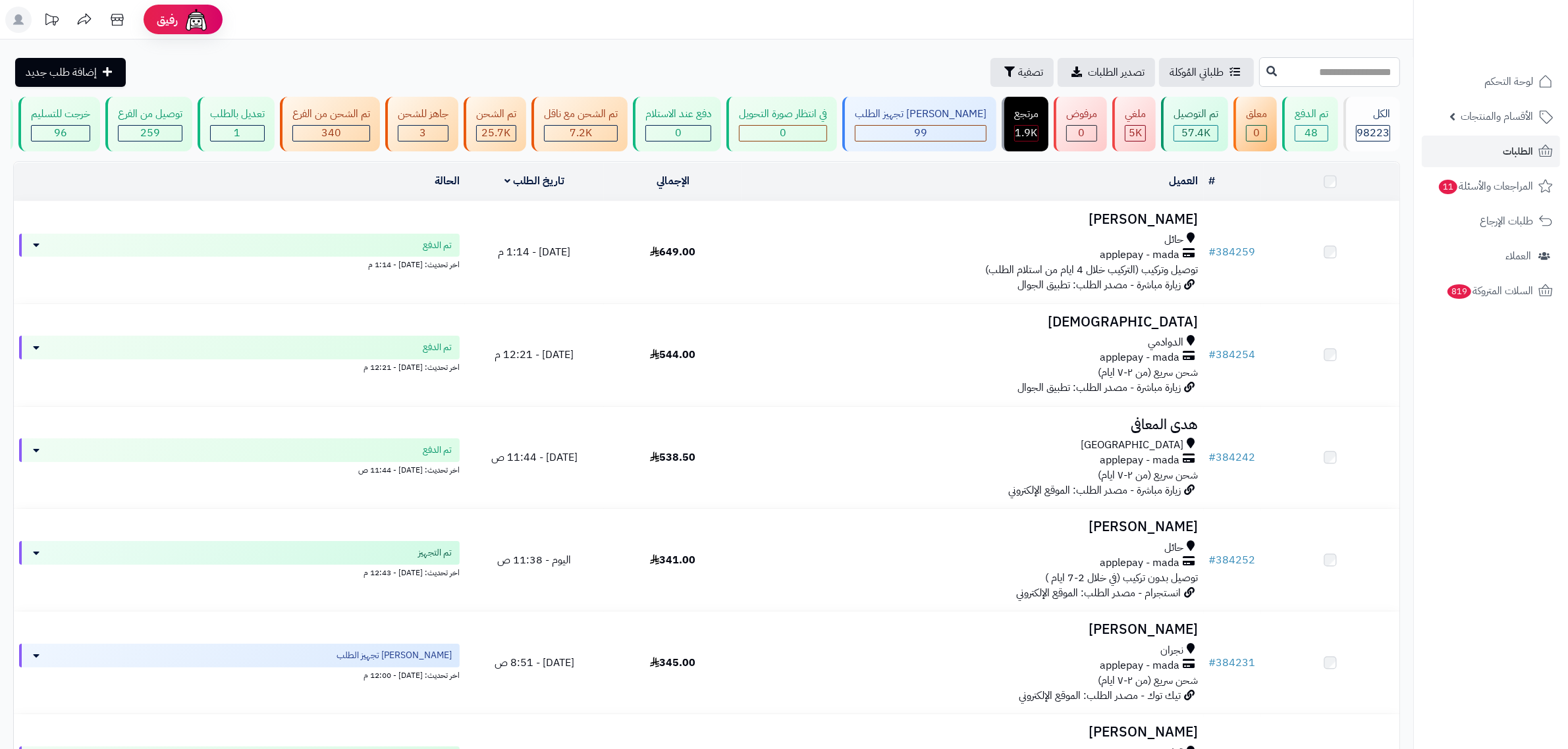
click at [1259, 79] on input "text" at bounding box center [1330, 72] width 141 height 30
paste input "******"
type input "******"
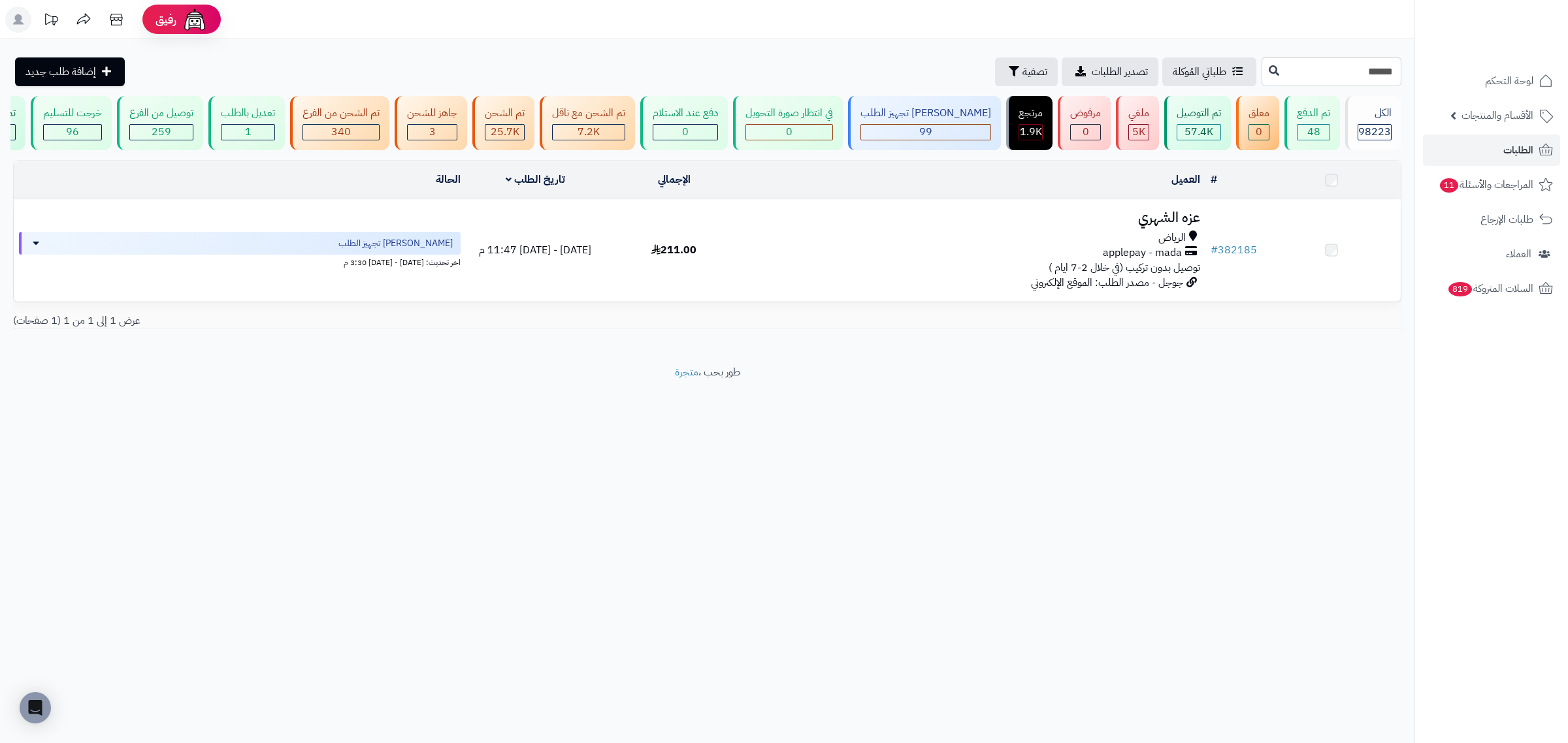
click at [1180, 225] on h3 "عزه الشهري" at bounding box center [974, 217] width 452 height 15
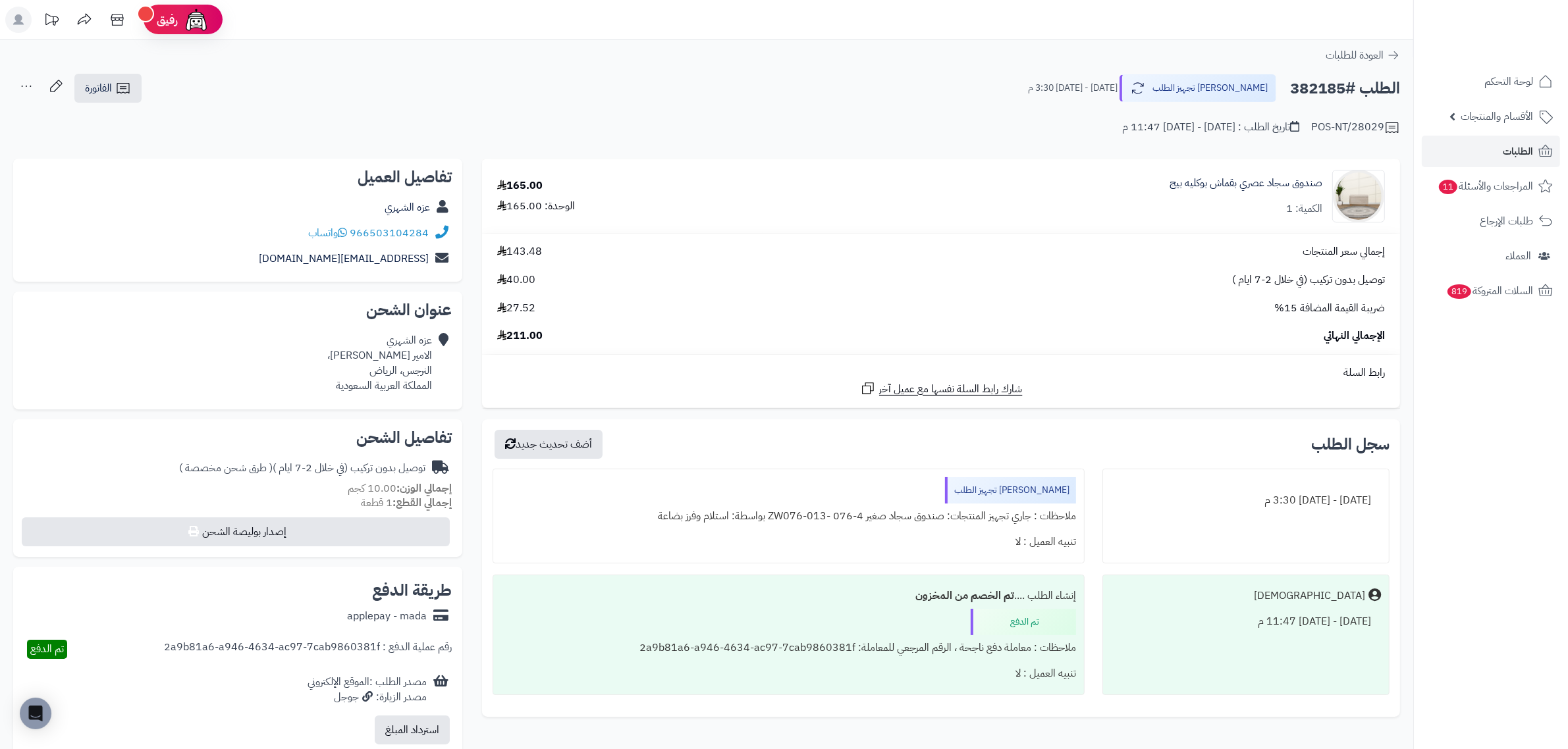
click at [1319, 87] on h2 "الطلب #382185" at bounding box center [1345, 88] width 110 height 27
copy h2 "382185"
click at [1506, 142] on span "الطلبات" at bounding box center [1518, 151] width 30 height 19
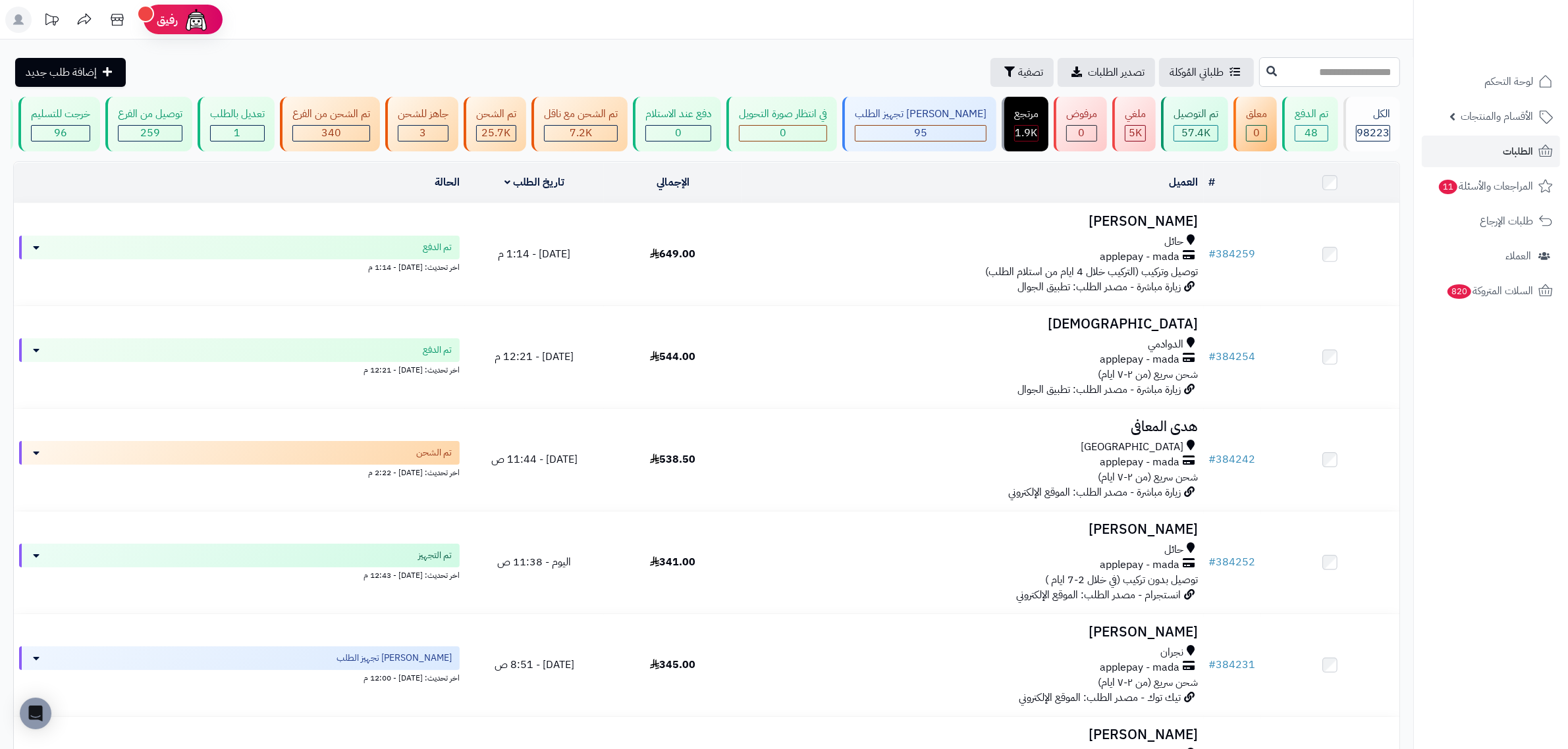
click at [1330, 63] on input "text" at bounding box center [1330, 72] width 141 height 30
paste input "******"
type input "******"
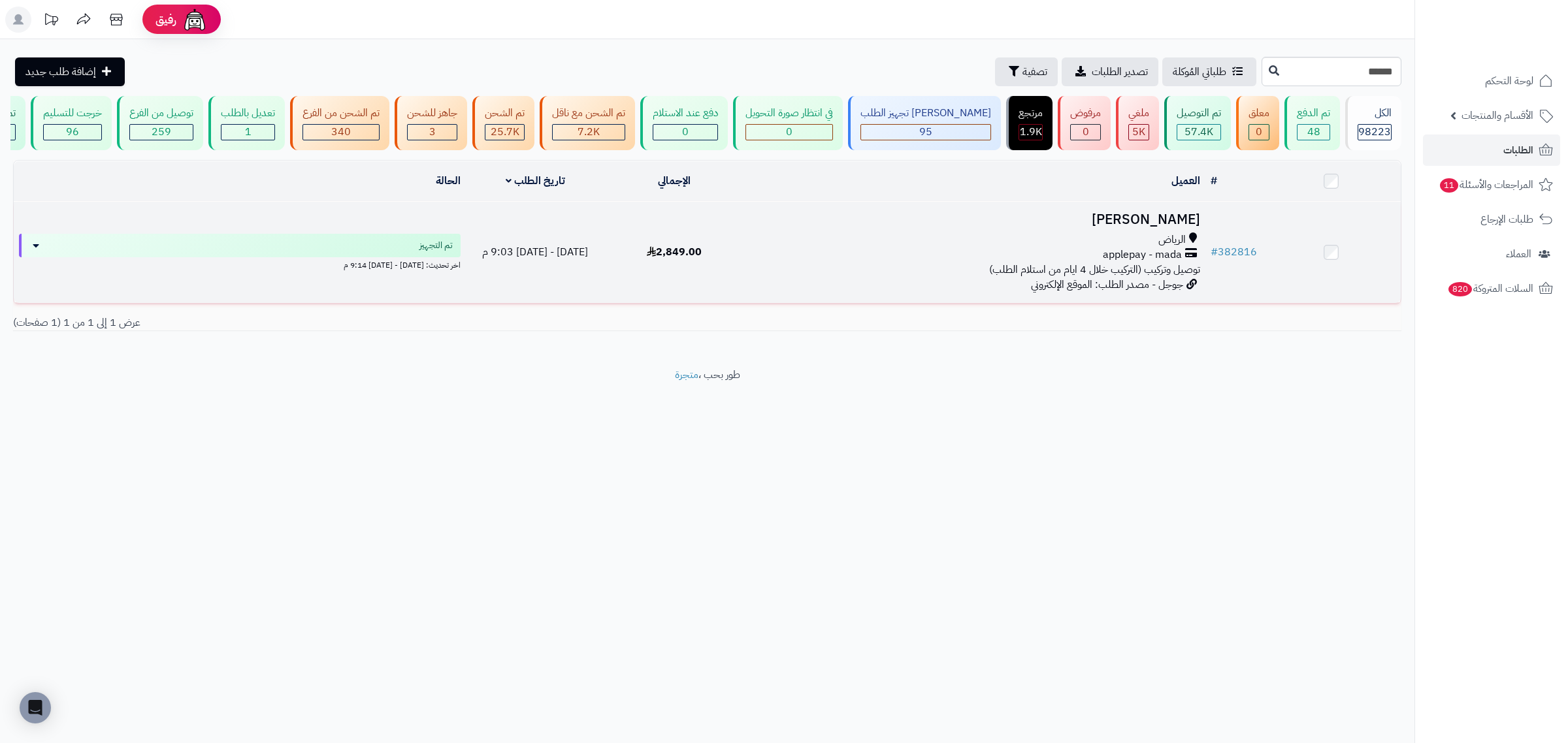
click at [1194, 228] on h3 "[PERSON_NAME]" at bounding box center [974, 220] width 452 height 15
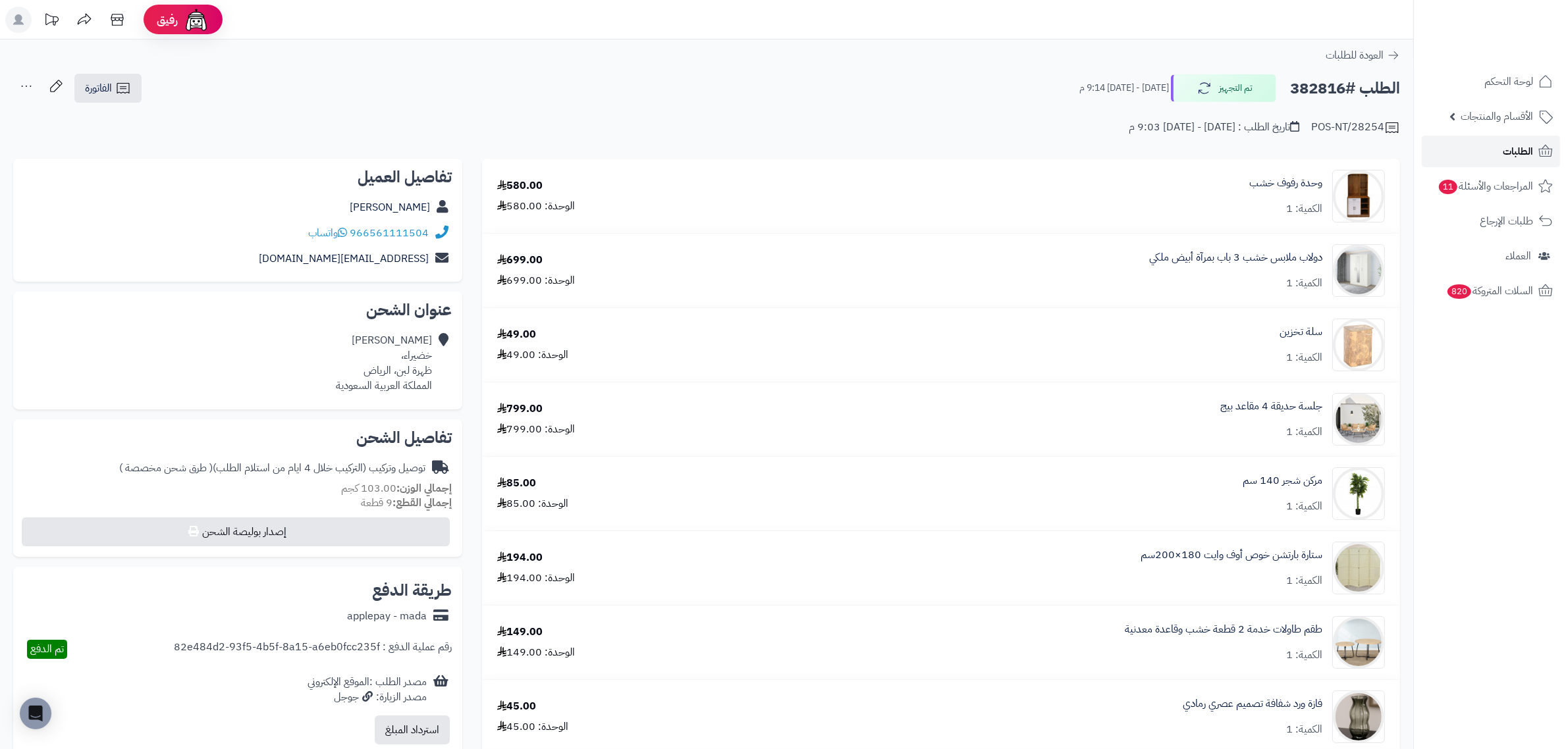
click at [1530, 153] on span "الطلبات" at bounding box center [1518, 151] width 30 height 19
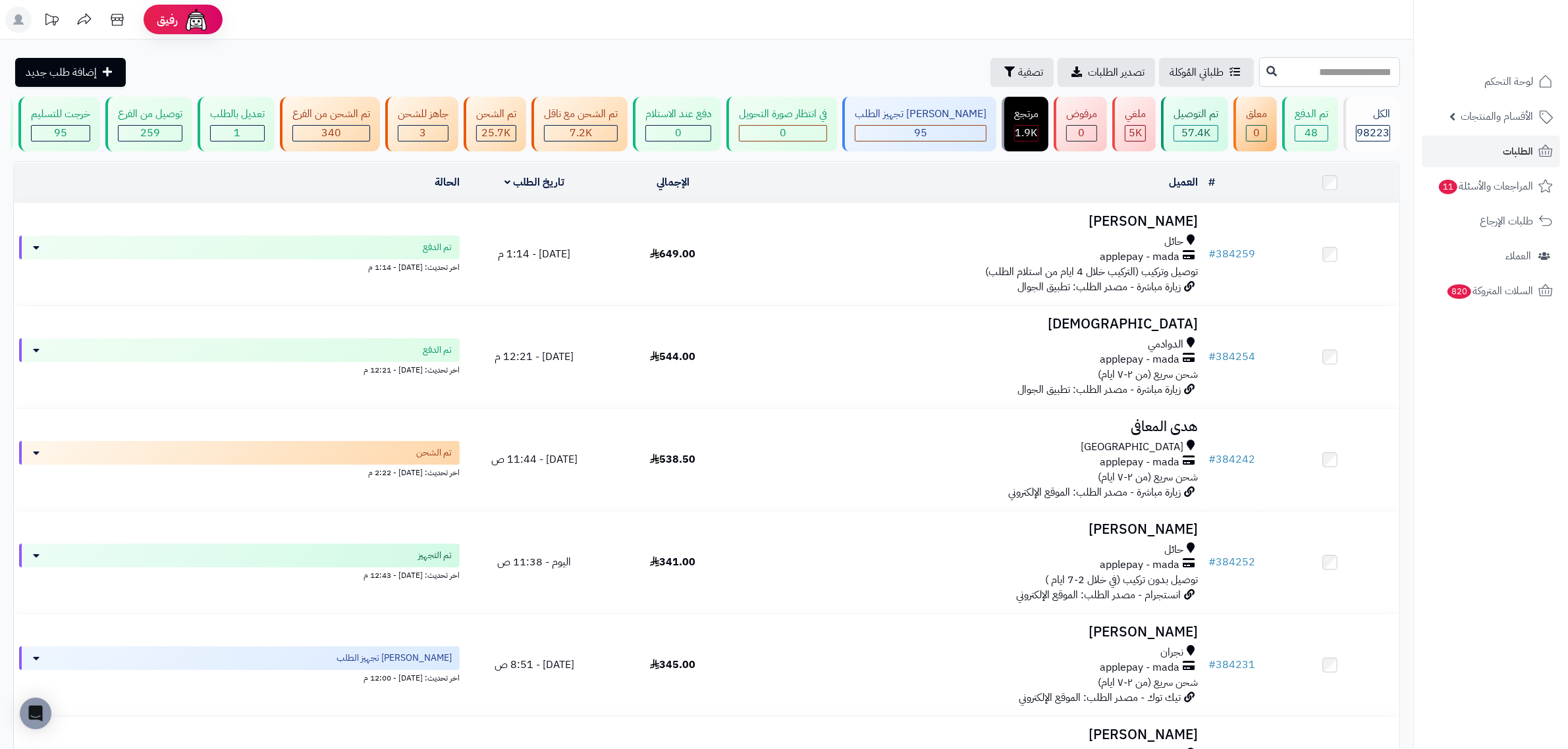
click at [1272, 69] on input "text" at bounding box center [1330, 72] width 141 height 30
paste input "******"
type input "******"
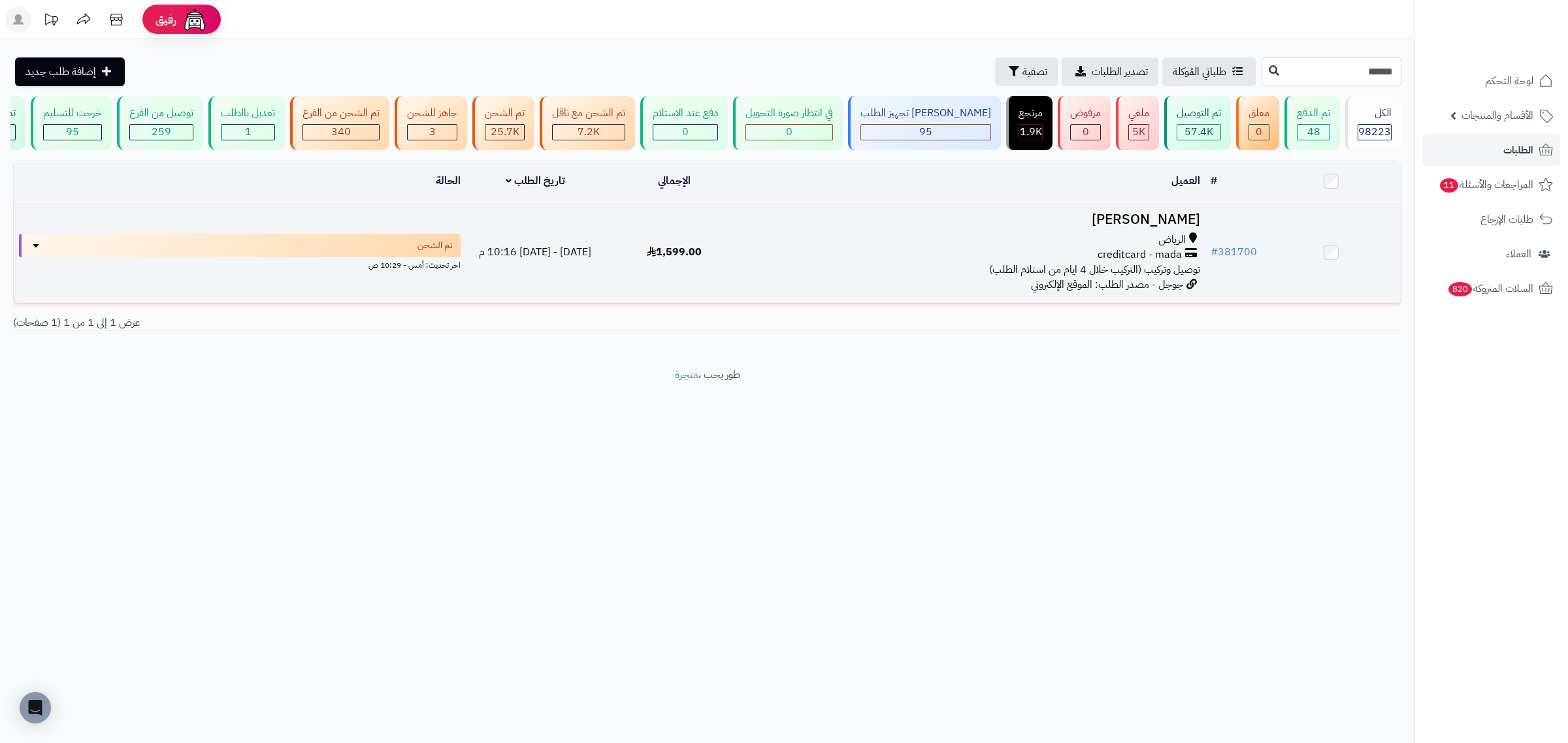
click at [1166, 228] on h3 "[PERSON_NAME]" at bounding box center [974, 220] width 452 height 15
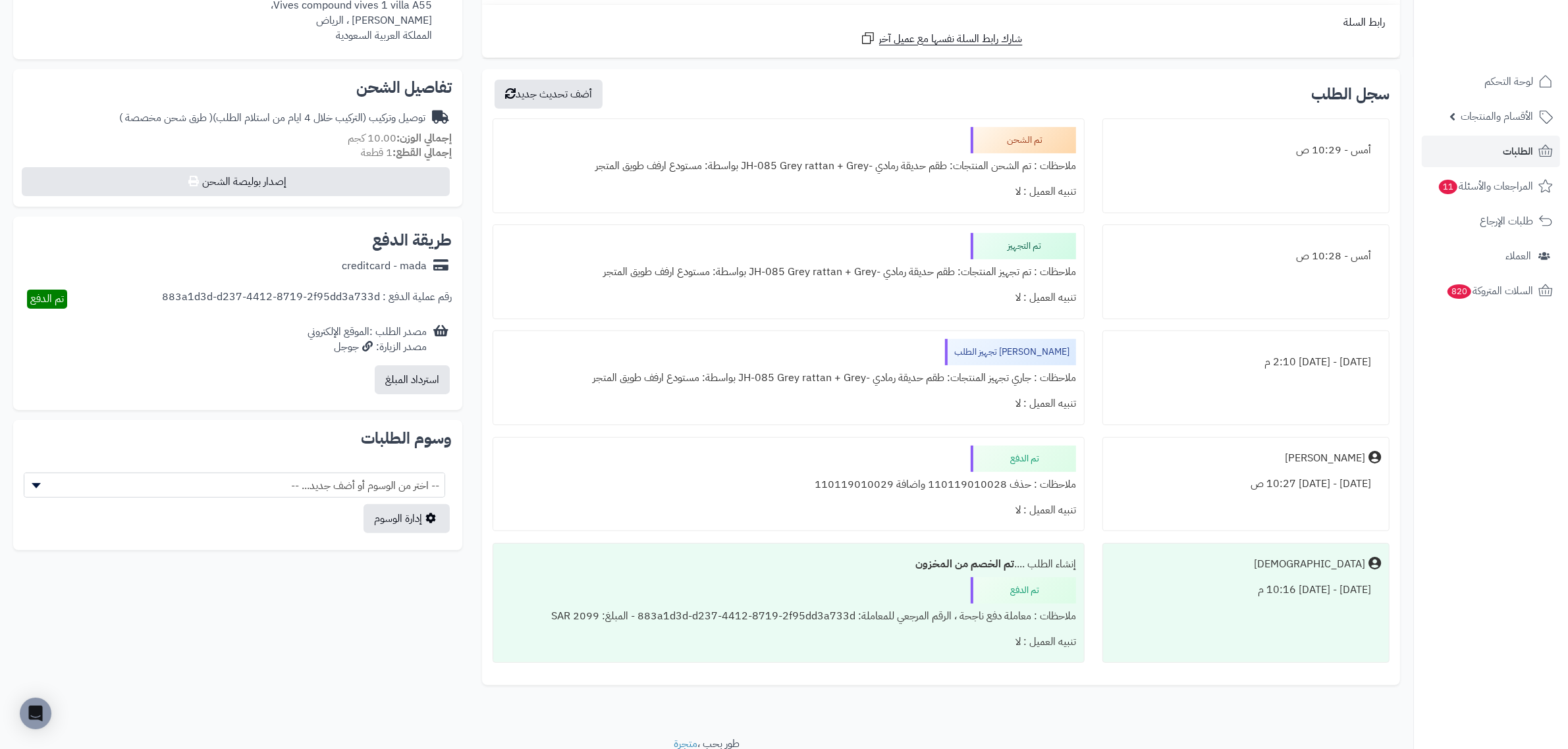
scroll to position [405, 0]
